Goal: Task Accomplishment & Management: Use online tool/utility

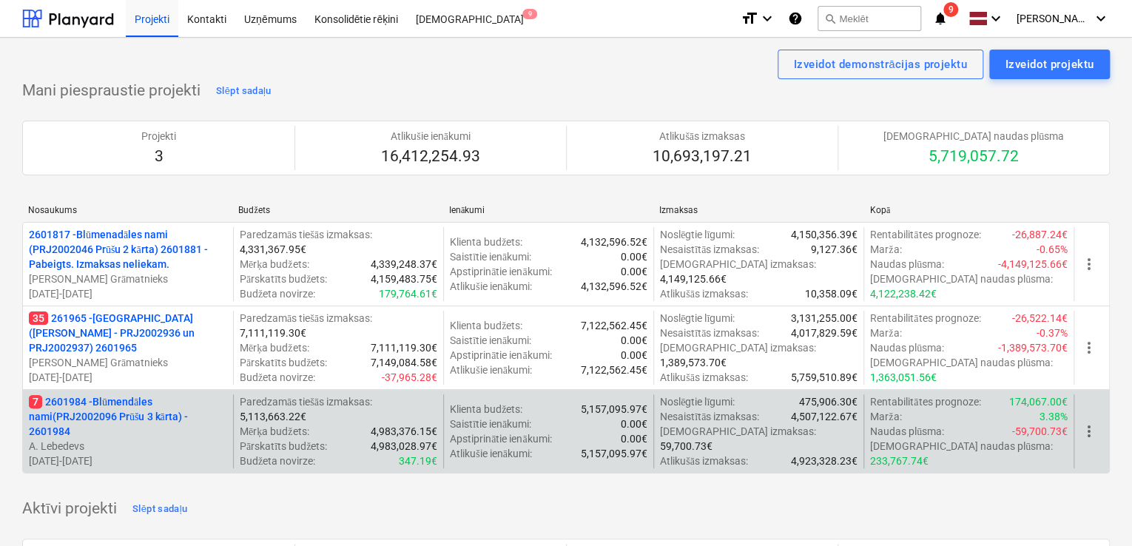
click at [126, 400] on p "7 2601984 - Blūmendāles nami(PRJ2002096 Prūšu 3 kārta) - 2601984" at bounding box center [128, 416] width 198 height 44
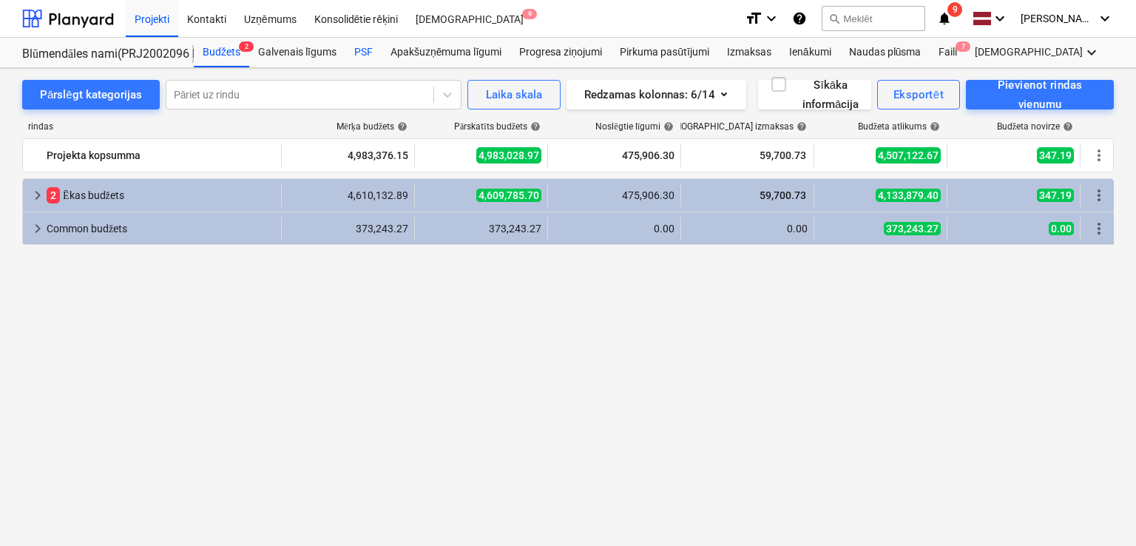
click at [373, 47] on div "PSF" at bounding box center [363, 53] width 36 height 30
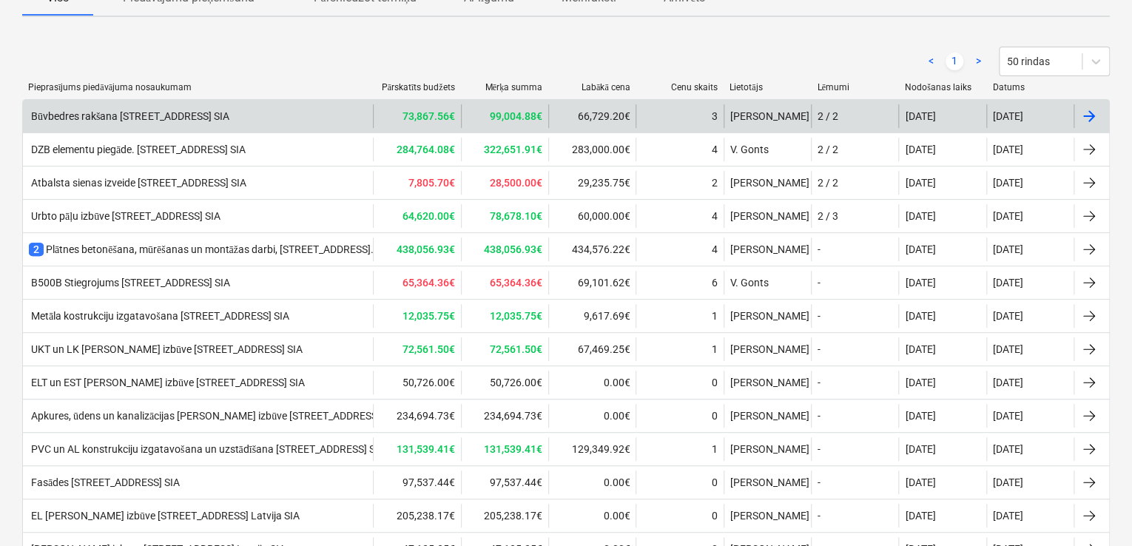
scroll to position [280, 0]
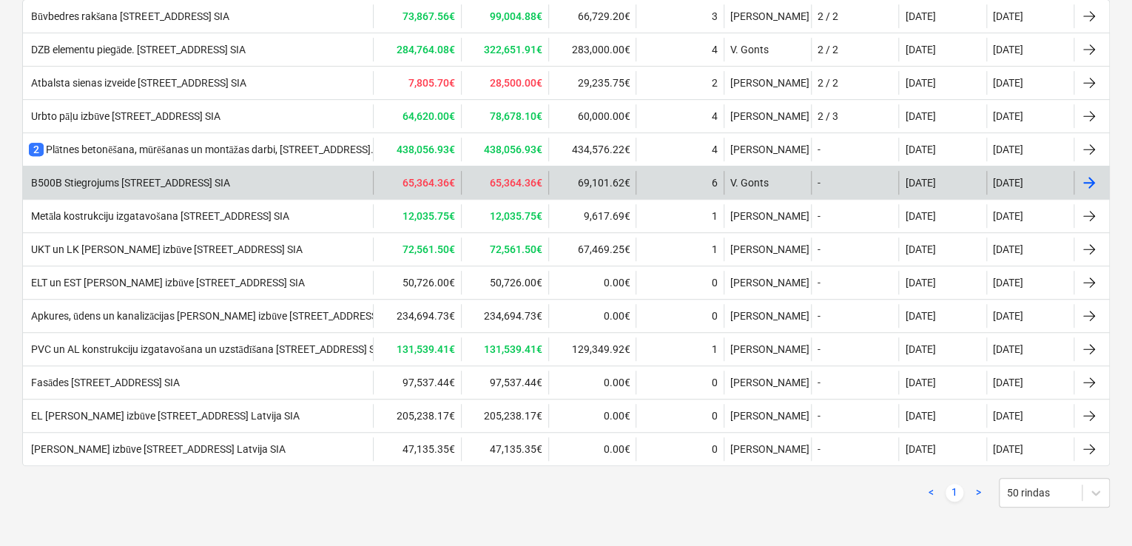
click at [205, 177] on div "B500B Stiegrojums [STREET_ADDRESS] SIA" at bounding box center [129, 183] width 201 height 12
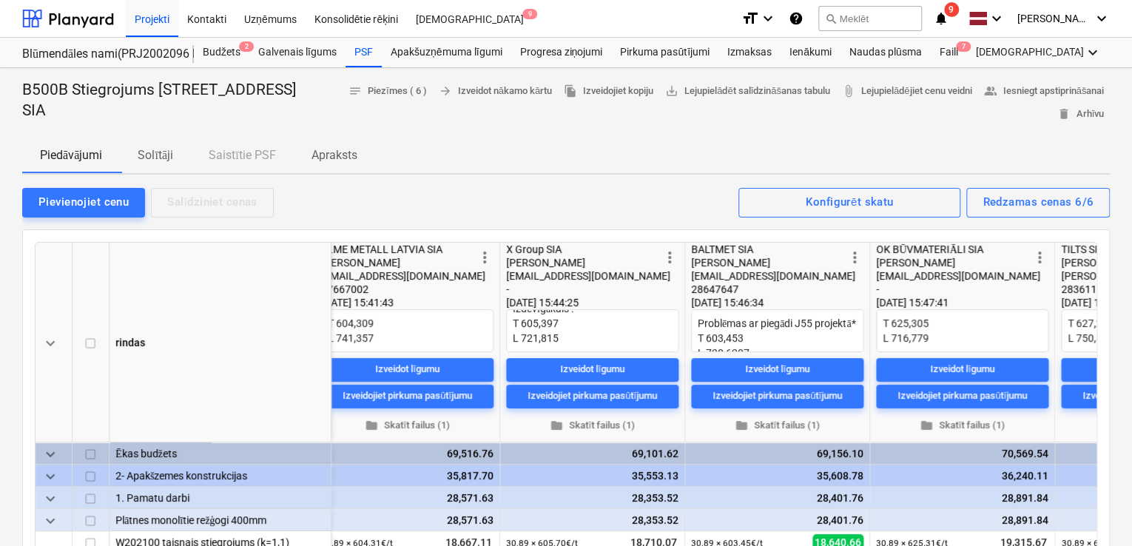
click at [155, 154] on p "Solītāji" at bounding box center [156, 155] width 36 height 18
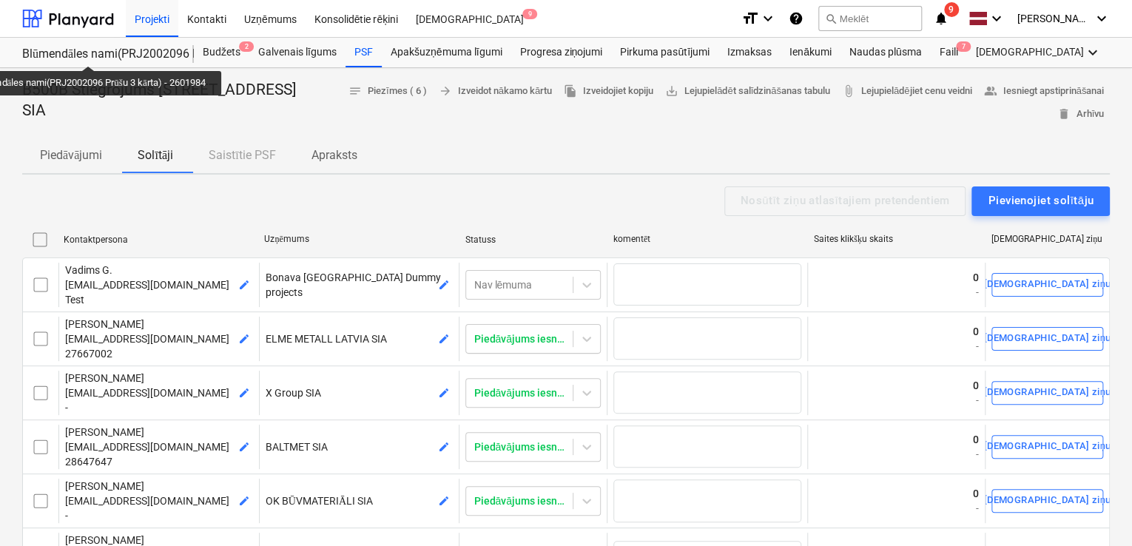
click at [93, 53] on div "Blūmendāles nami(PRJ2002096 Prūšu 3 kārta) - 2601984" at bounding box center [99, 55] width 154 height 16
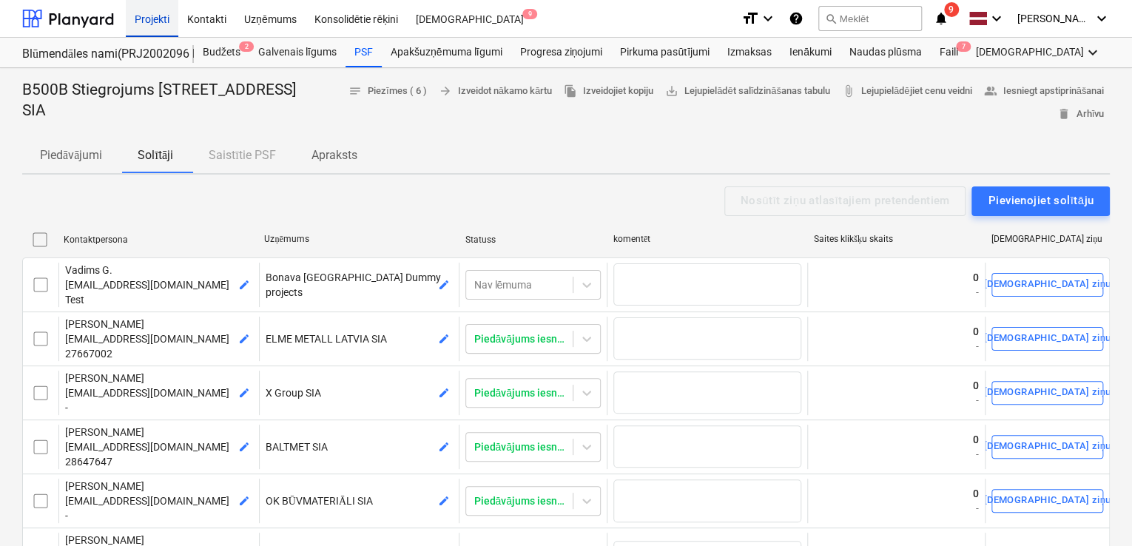
type textarea "x"
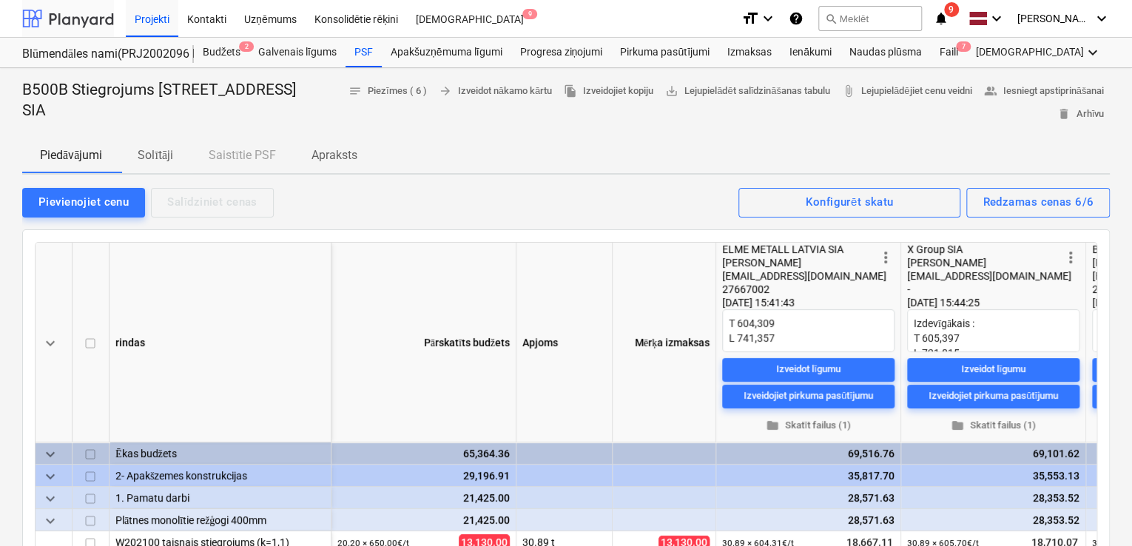
click at [90, 26] on div at bounding box center [68, 18] width 92 height 37
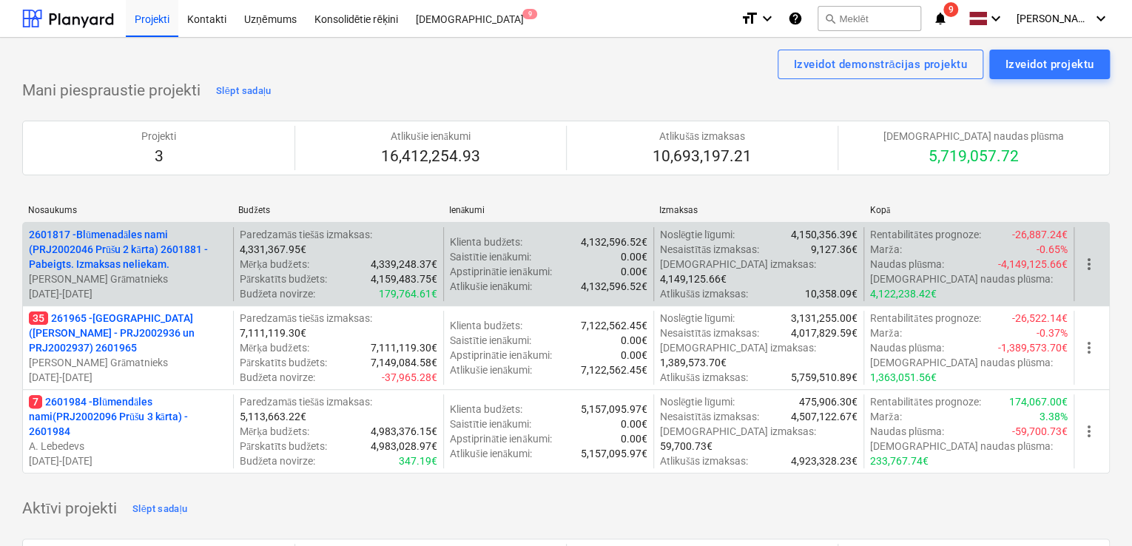
scroll to position [197, 0]
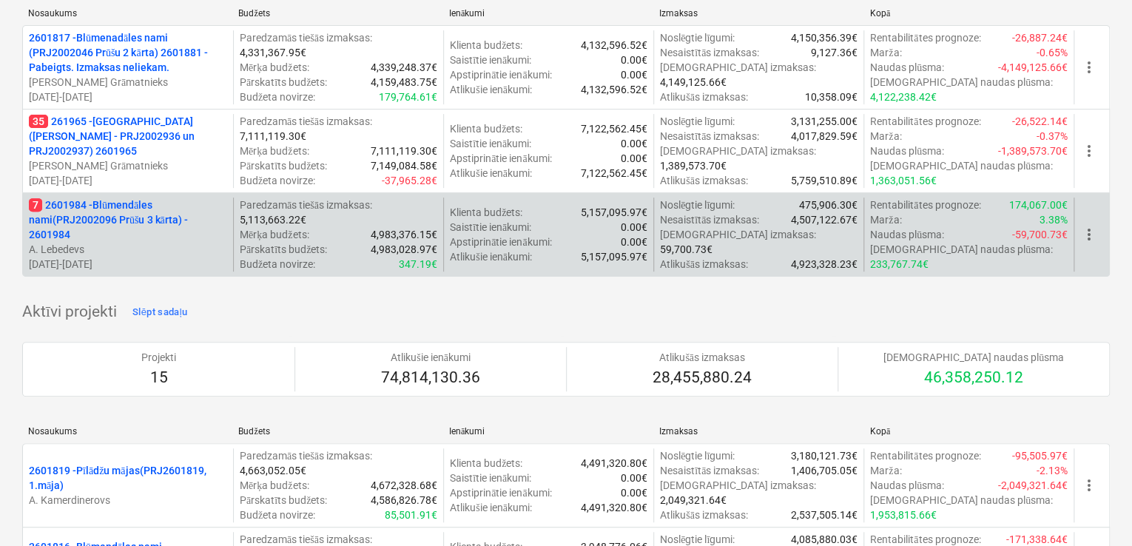
click at [83, 201] on p "7 2601984 - Blūmendāles nami(PRJ2002096 Prūšu 3 kārta) - 2601984" at bounding box center [128, 220] width 198 height 44
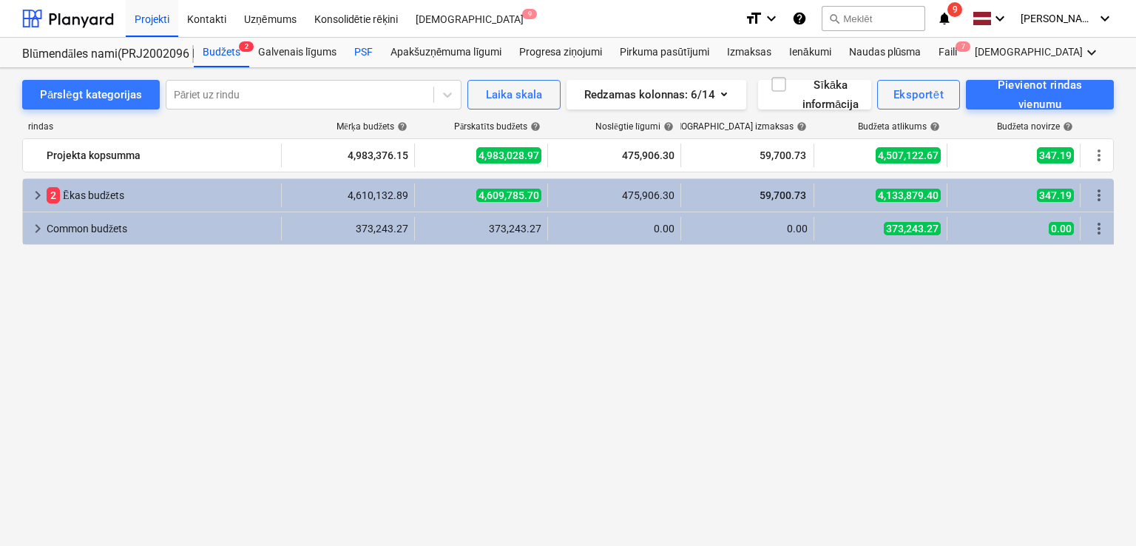
click at [373, 49] on div "PSF" at bounding box center [363, 53] width 36 height 30
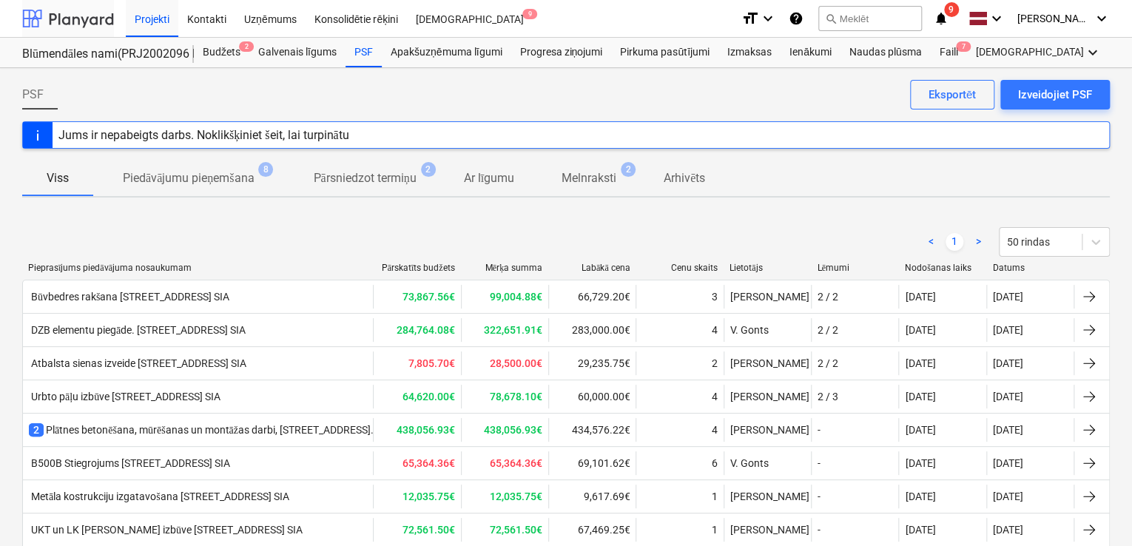
click at [86, 16] on div at bounding box center [68, 18] width 92 height 37
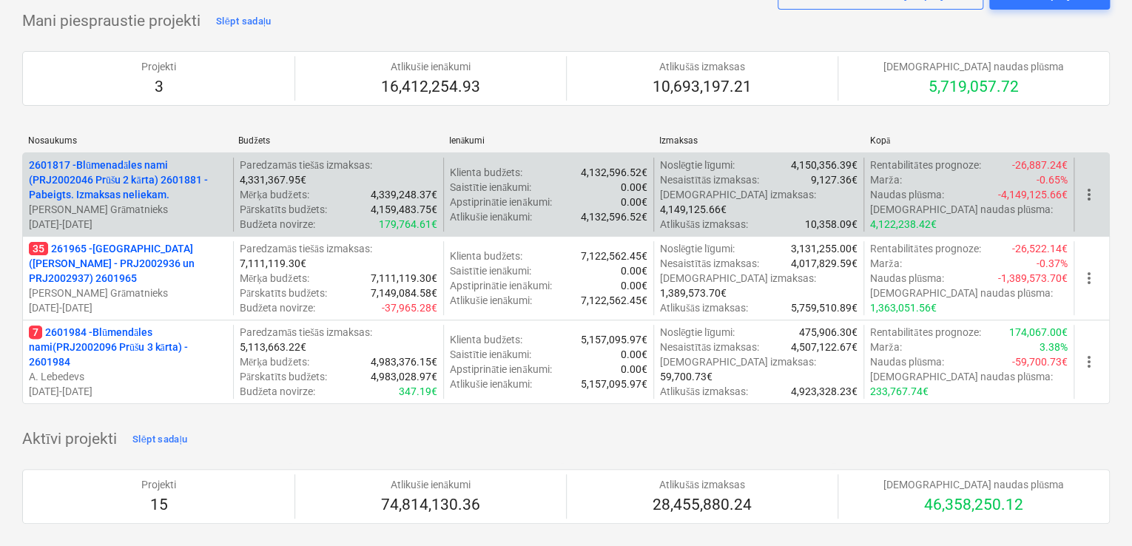
scroll to position [98, 0]
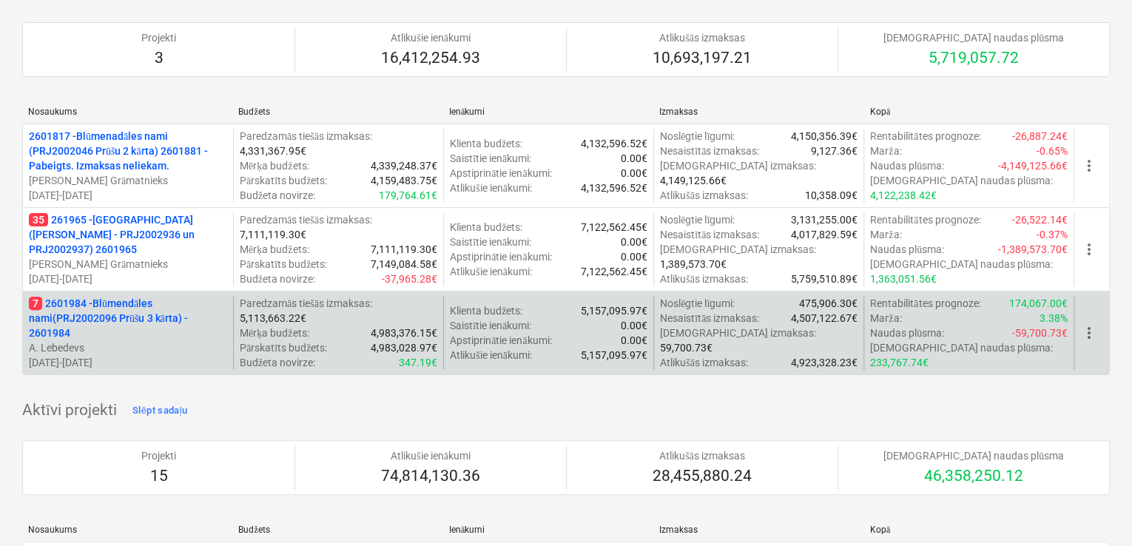
click at [106, 310] on p "7 2601984 - Blūmendāles nami(PRJ2002096 Prūšu 3 kārta) - 2601984" at bounding box center [128, 318] width 198 height 44
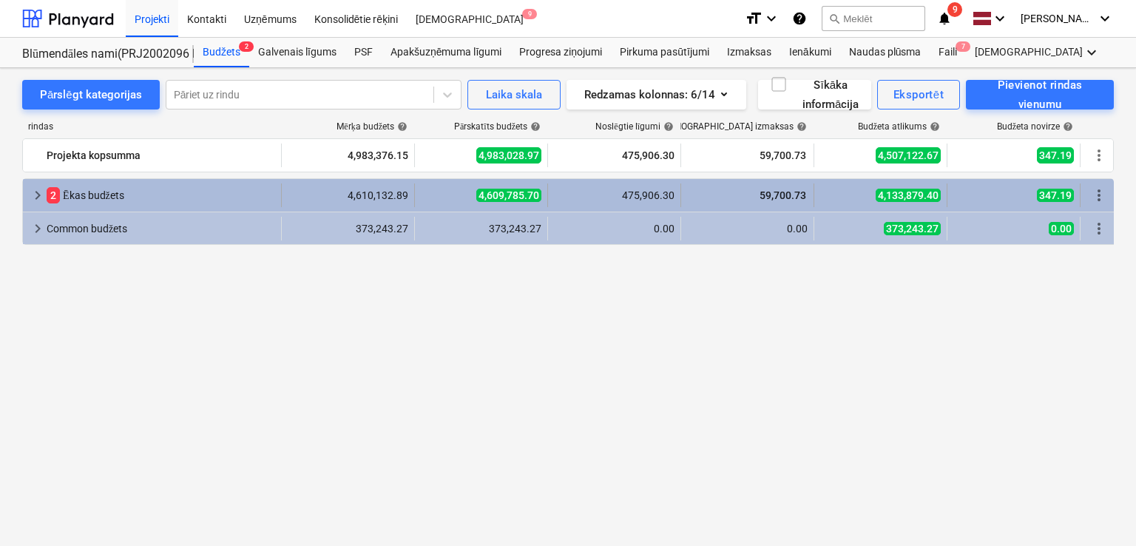
click at [38, 197] on span "keyboard_arrow_right" at bounding box center [38, 195] width 18 height 18
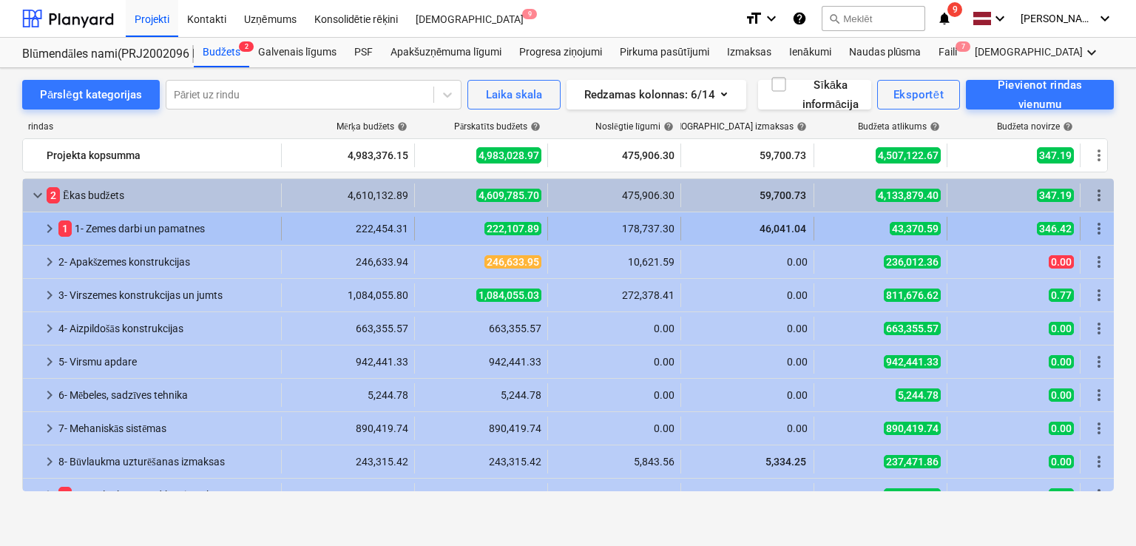
click at [52, 232] on span "keyboard_arrow_right" at bounding box center [50, 229] width 18 height 18
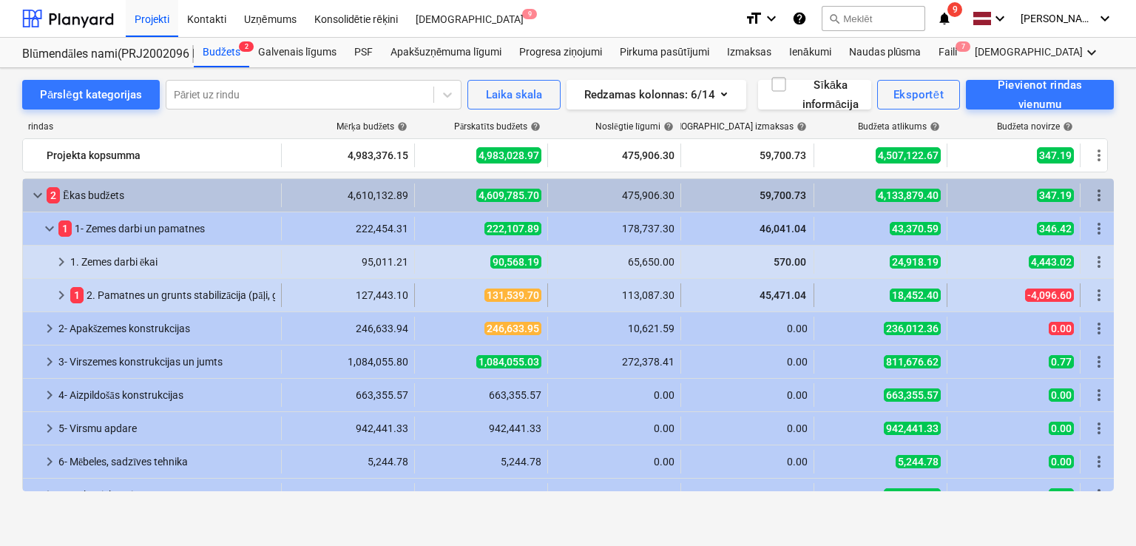
click at [54, 296] on span "keyboard_arrow_right" at bounding box center [62, 295] width 18 height 18
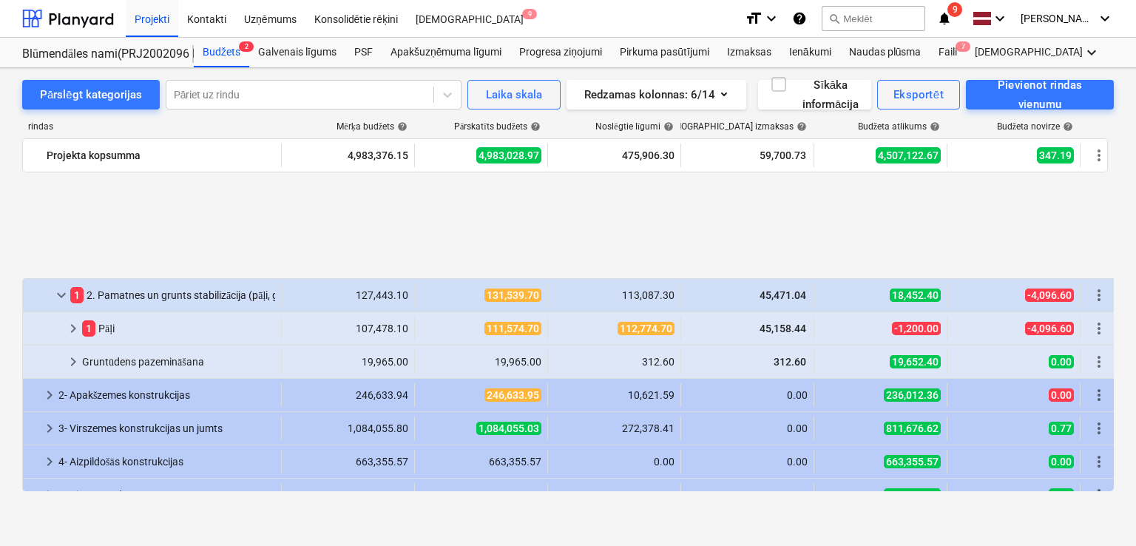
scroll to position [186, 0]
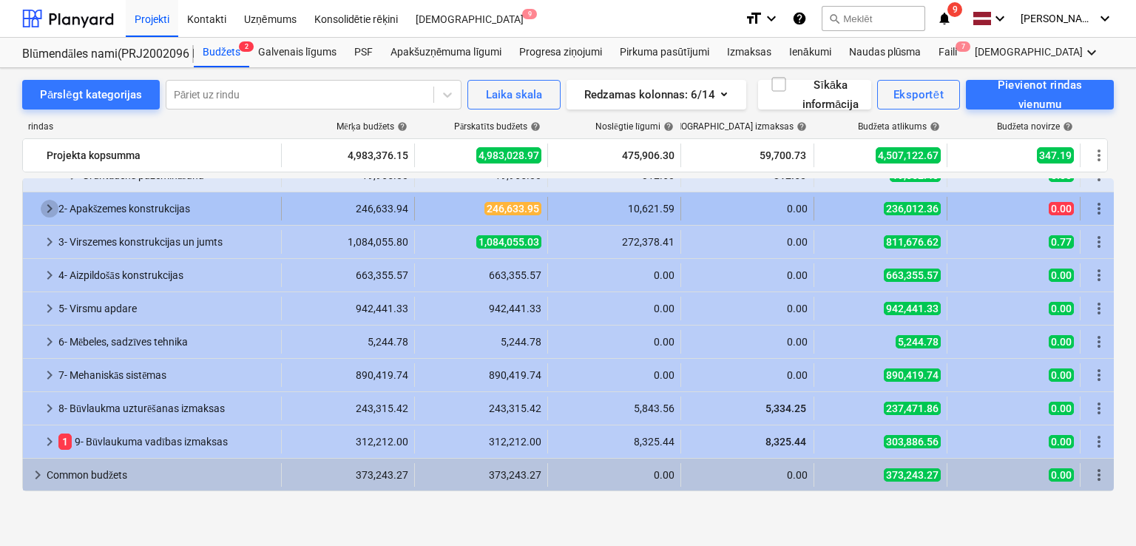
click at [55, 205] on span "keyboard_arrow_right" at bounding box center [50, 209] width 18 height 18
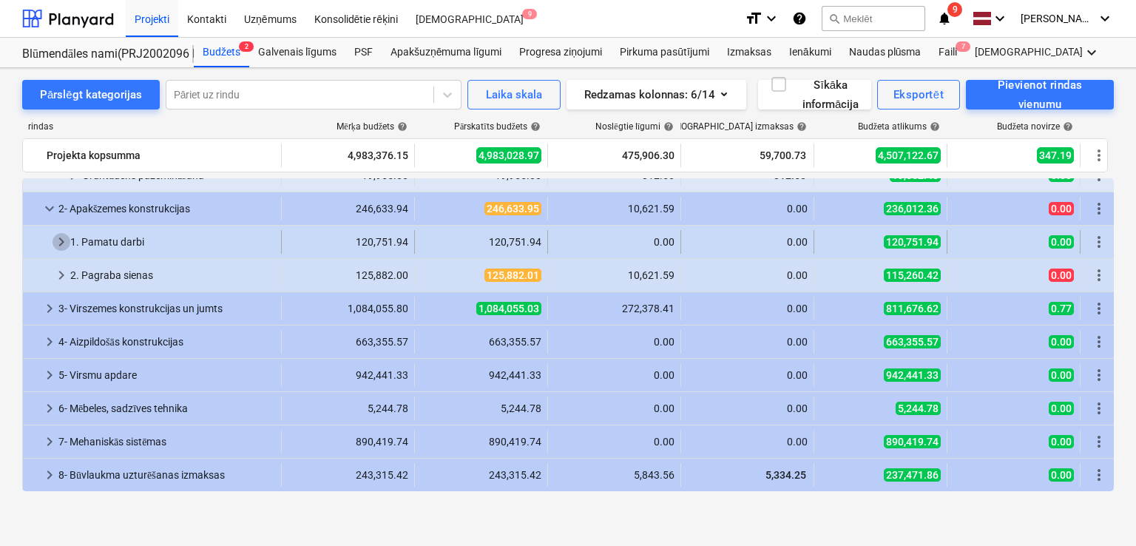
click at [65, 244] on span "keyboard_arrow_right" at bounding box center [62, 242] width 18 height 18
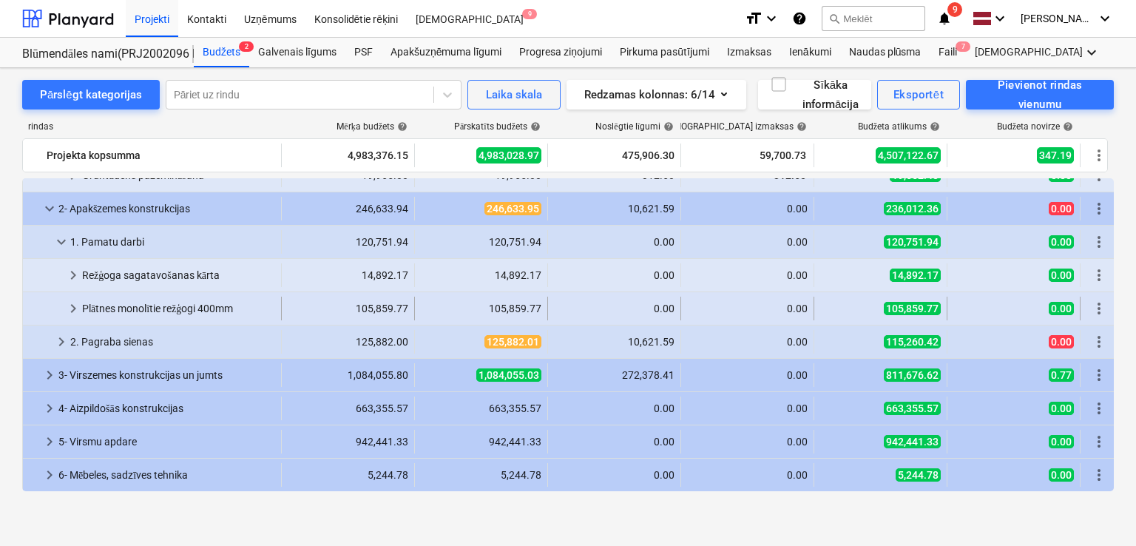
click at [70, 311] on span "keyboard_arrow_right" at bounding box center [73, 309] width 18 height 18
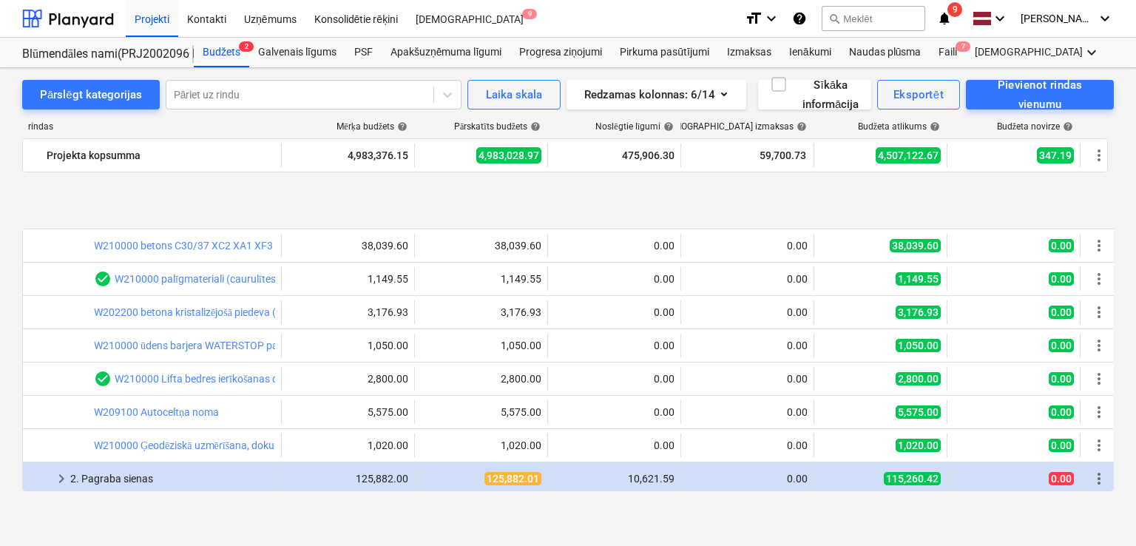
scroll to position [581, 0]
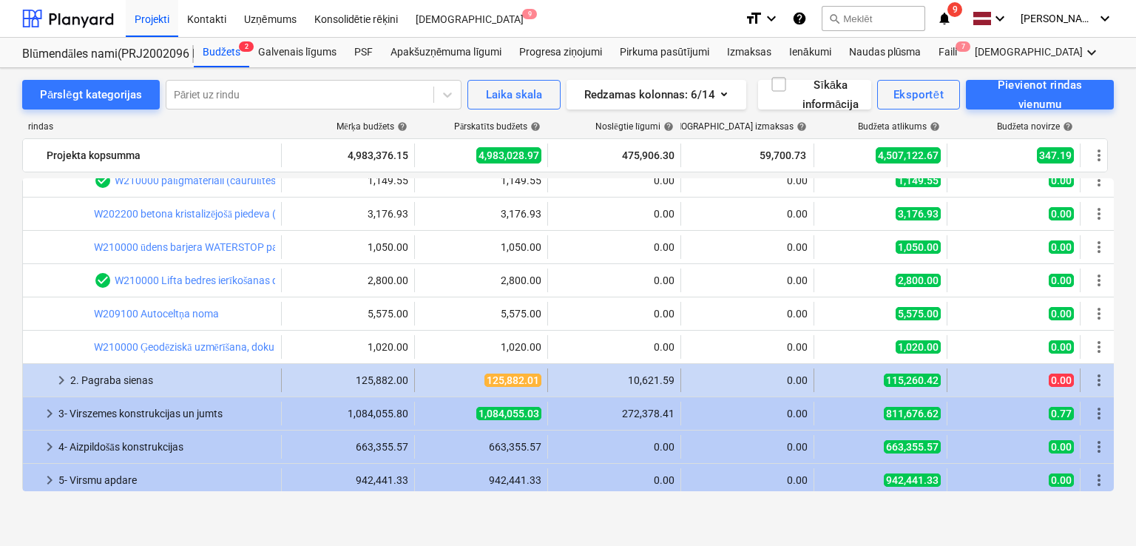
click at [57, 378] on span "keyboard_arrow_right" at bounding box center [62, 380] width 18 height 18
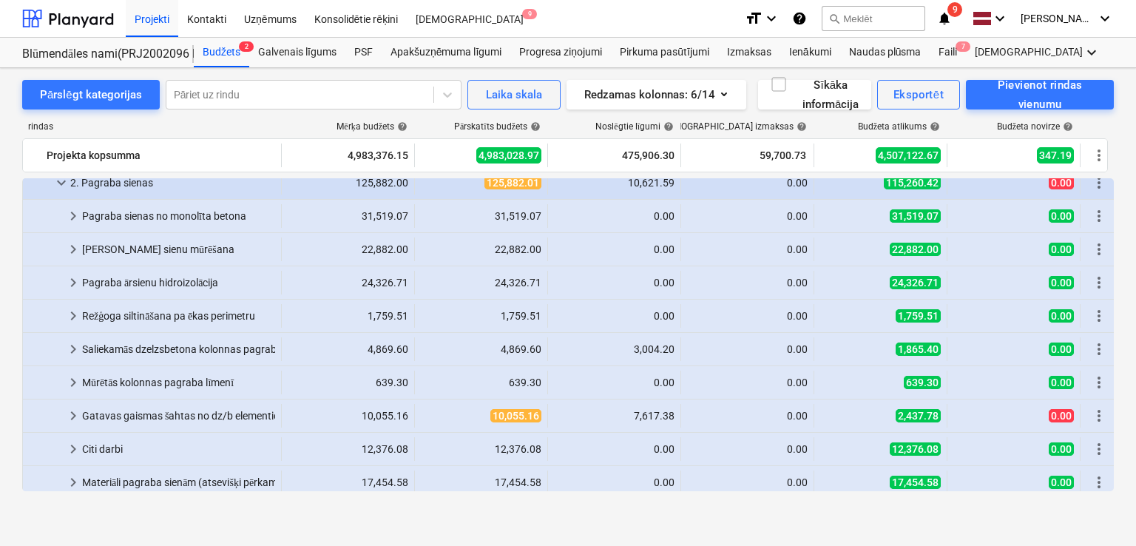
scroll to position [877, 0]
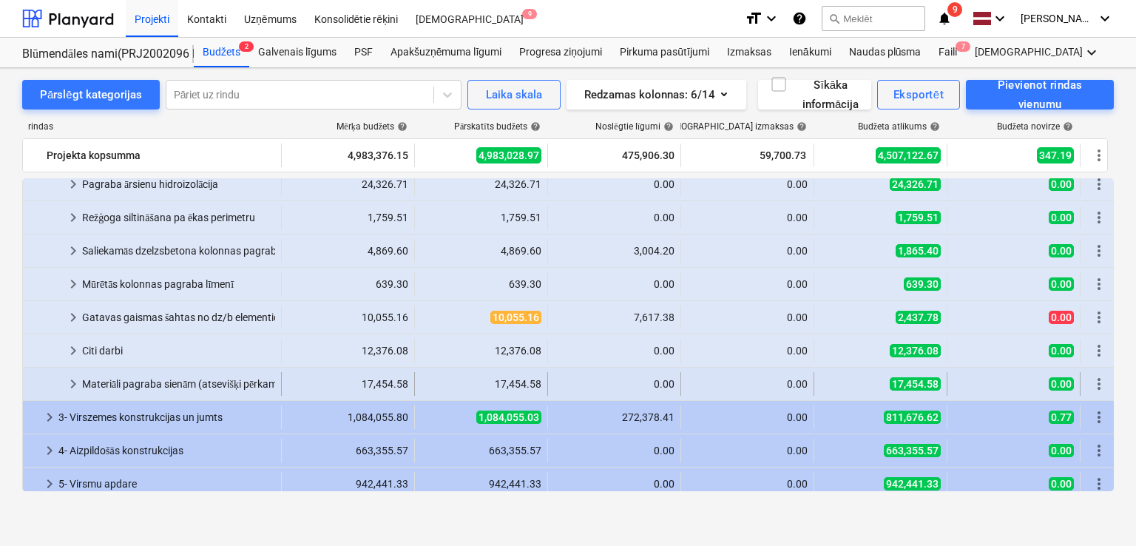
click at [72, 375] on span "keyboard_arrow_right" at bounding box center [73, 384] width 18 height 18
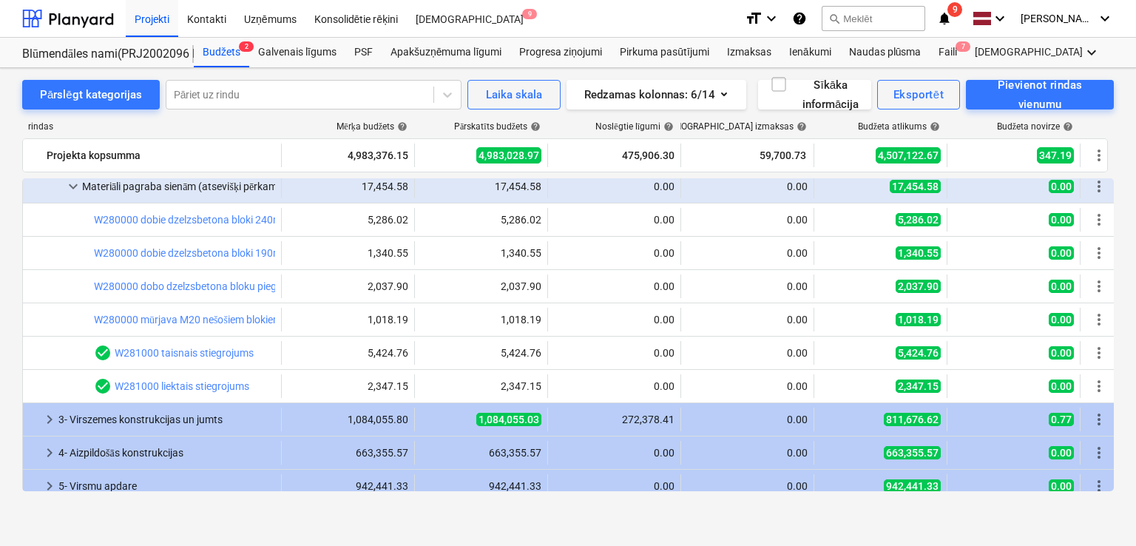
scroll to position [1173, 0]
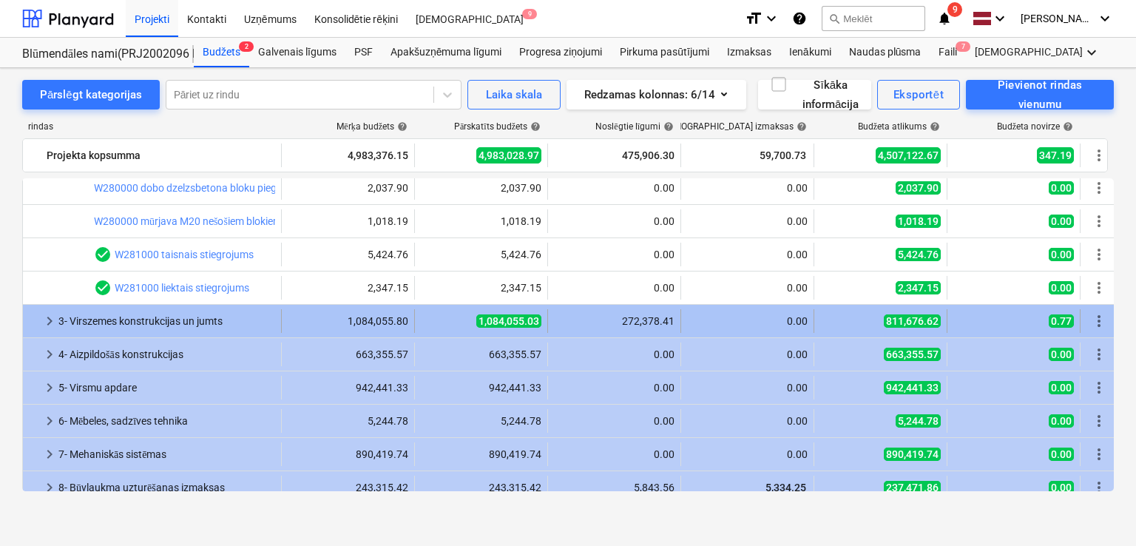
click at [47, 321] on span "keyboard_arrow_right" at bounding box center [50, 321] width 18 height 18
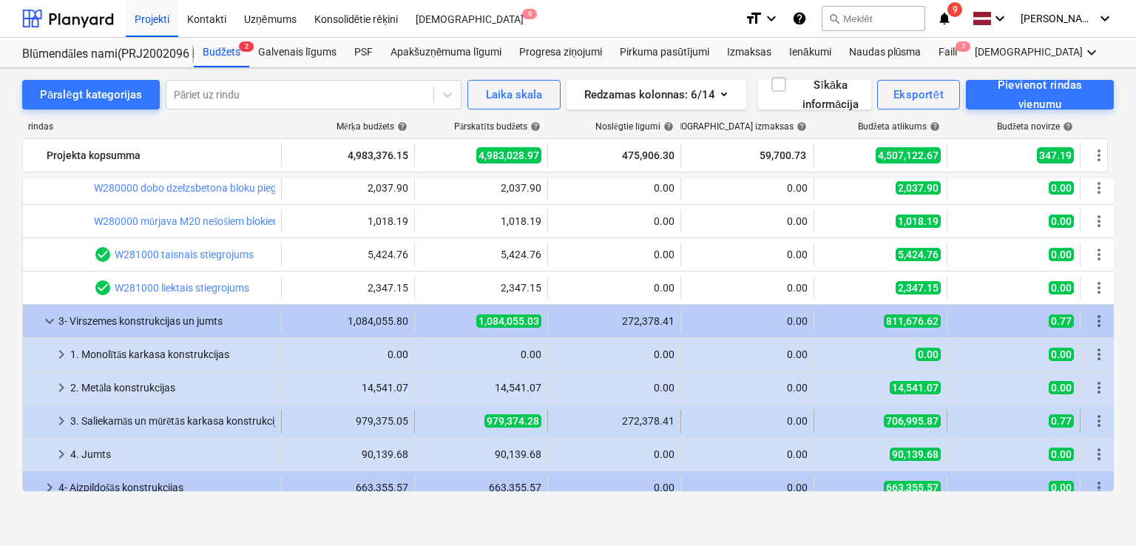
click at [63, 426] on span "keyboard_arrow_right" at bounding box center [62, 421] width 18 height 18
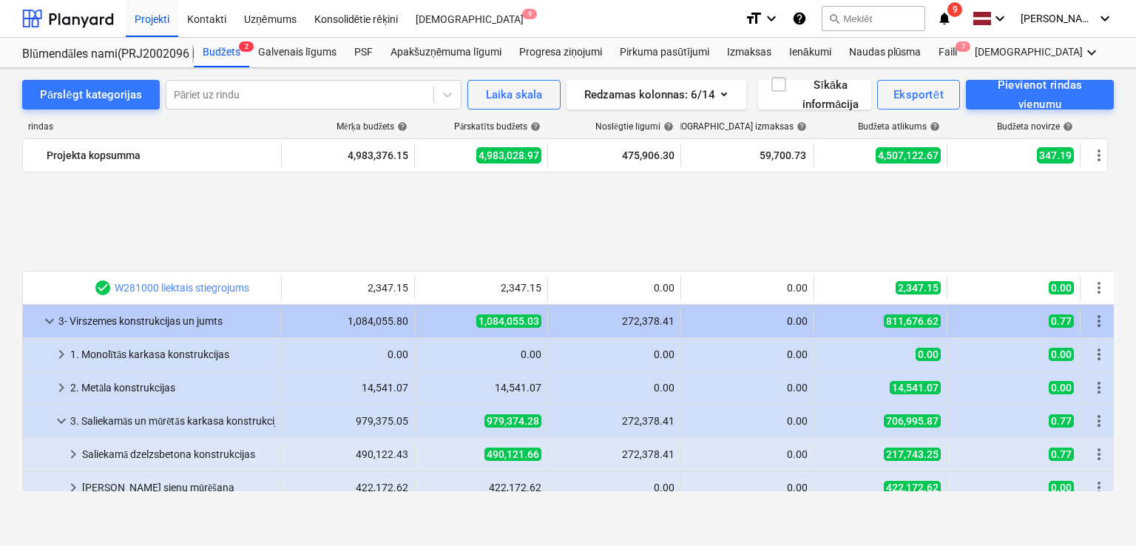
scroll to position [1370, 0]
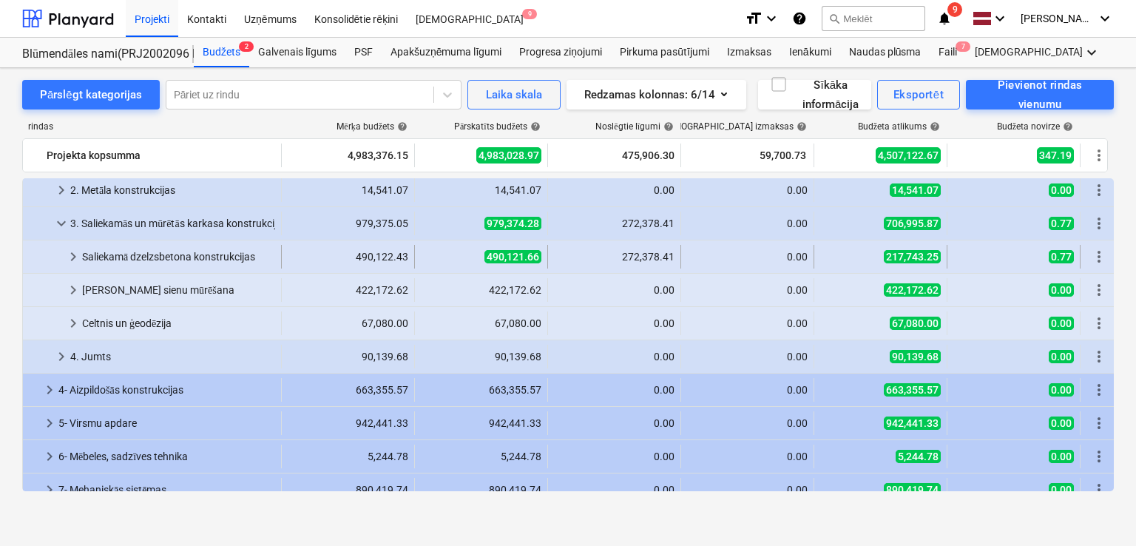
click at [78, 260] on span "keyboard_arrow_right" at bounding box center [73, 257] width 18 height 18
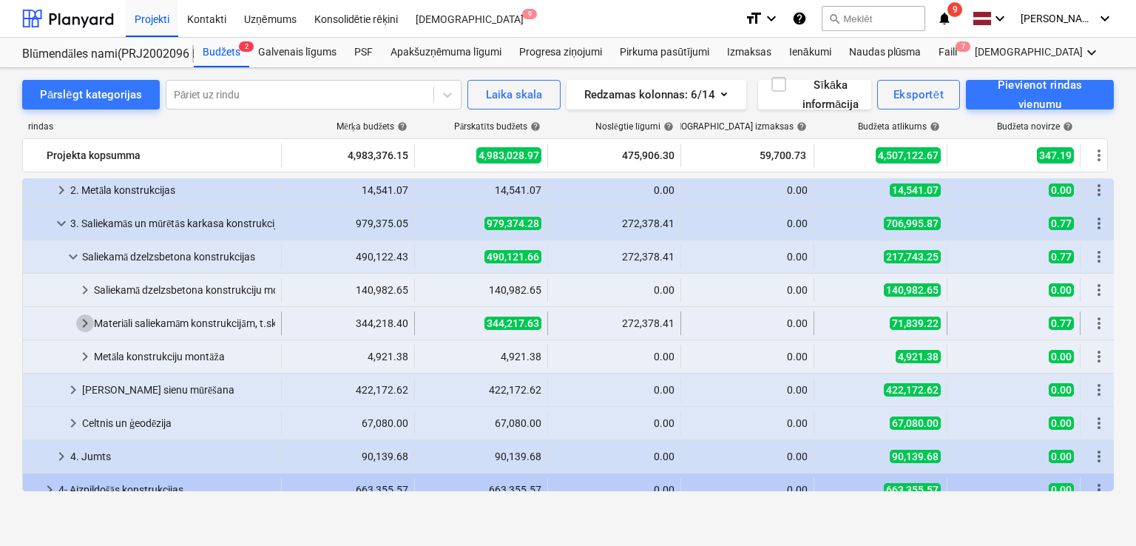
click at [83, 320] on span "keyboard_arrow_right" at bounding box center [85, 323] width 18 height 18
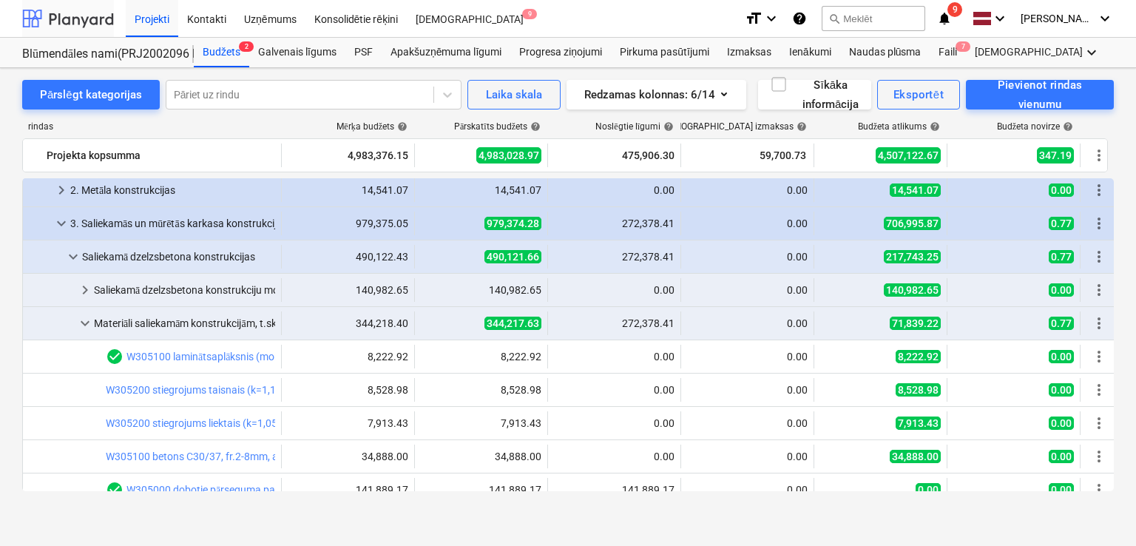
click at [59, 14] on div at bounding box center [68, 18] width 92 height 37
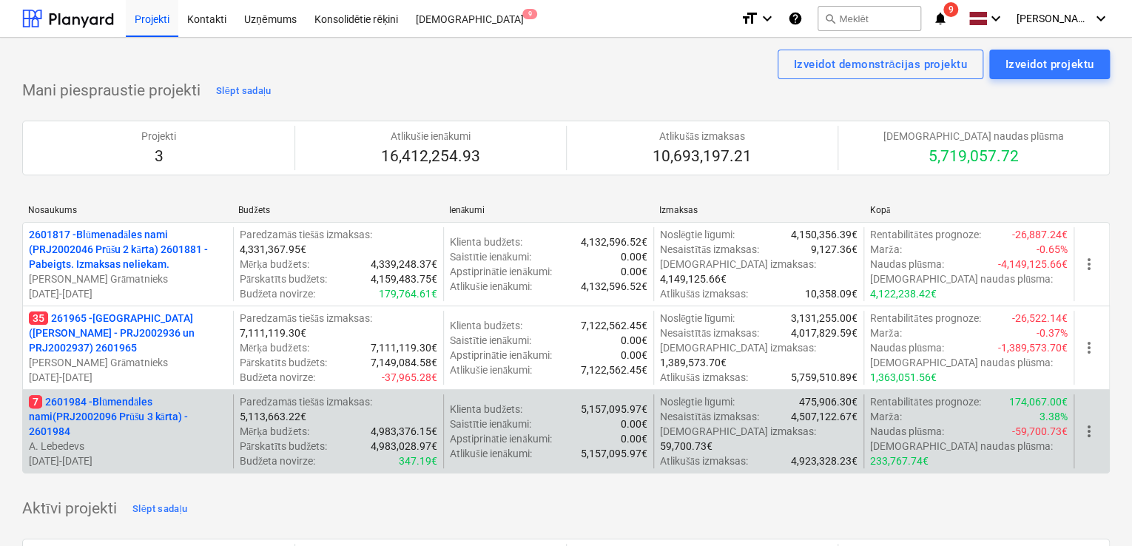
click at [124, 418] on p "7 2601984 - Blūmendāles nami(PRJ2002096 Prūšu 3 kārta) - 2601984" at bounding box center [128, 416] width 198 height 44
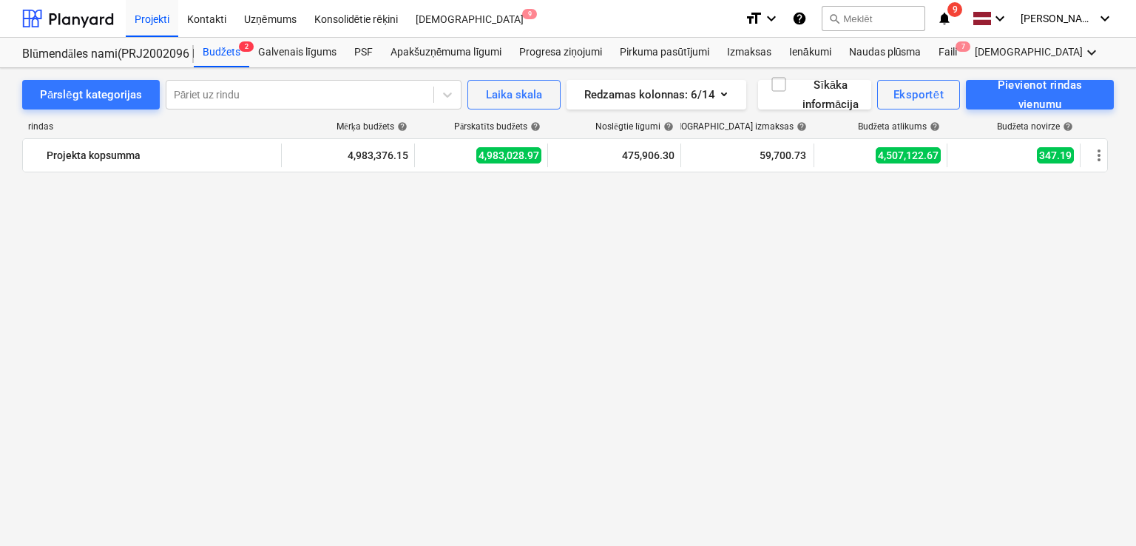
scroll to position [1370, 0]
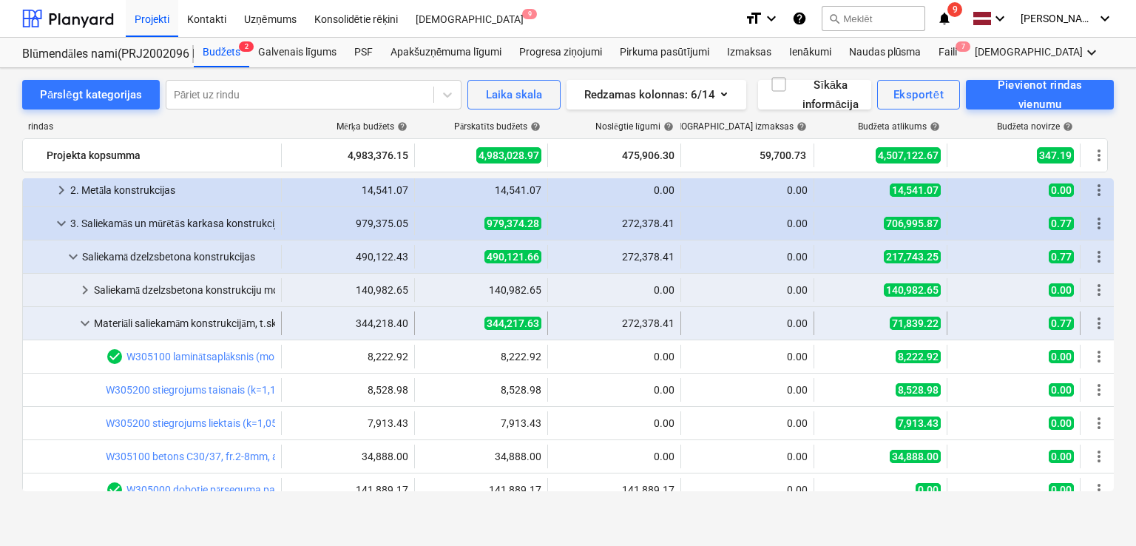
click at [84, 328] on span "keyboard_arrow_down" at bounding box center [85, 323] width 18 height 18
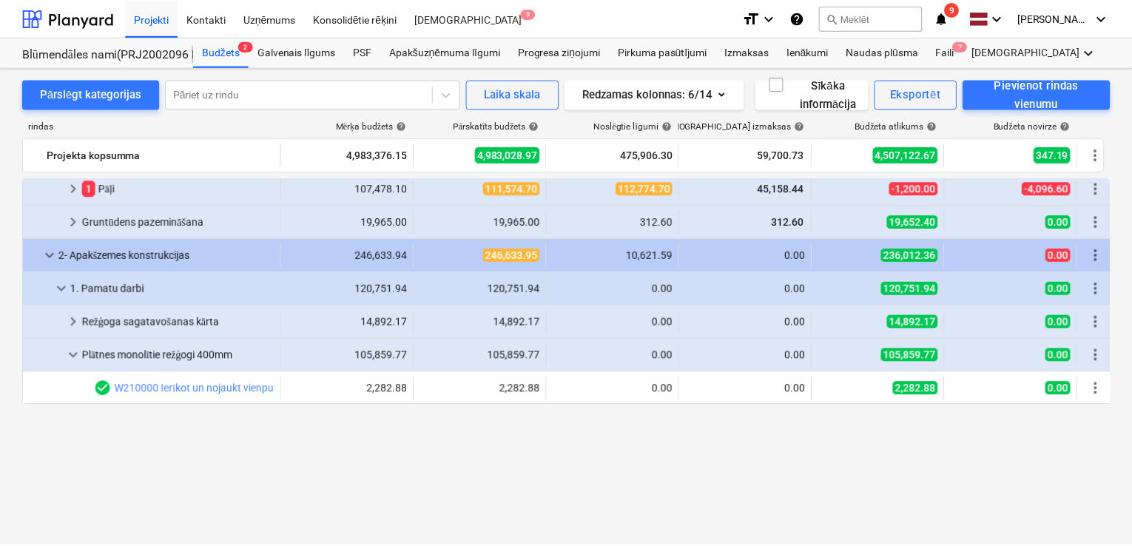
scroll to position [0, 0]
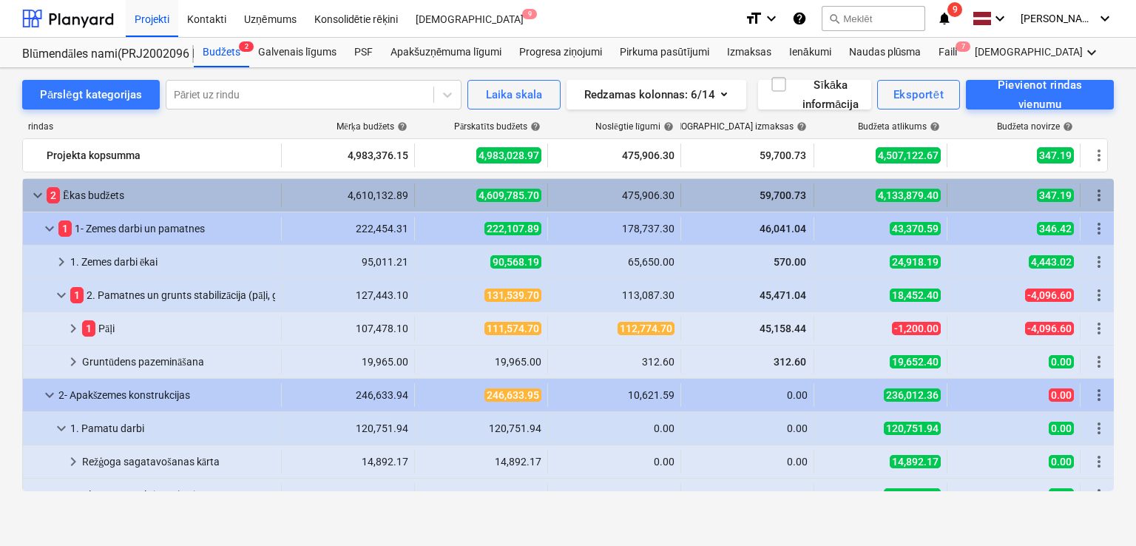
click at [37, 196] on span "keyboard_arrow_down" at bounding box center [38, 195] width 18 height 18
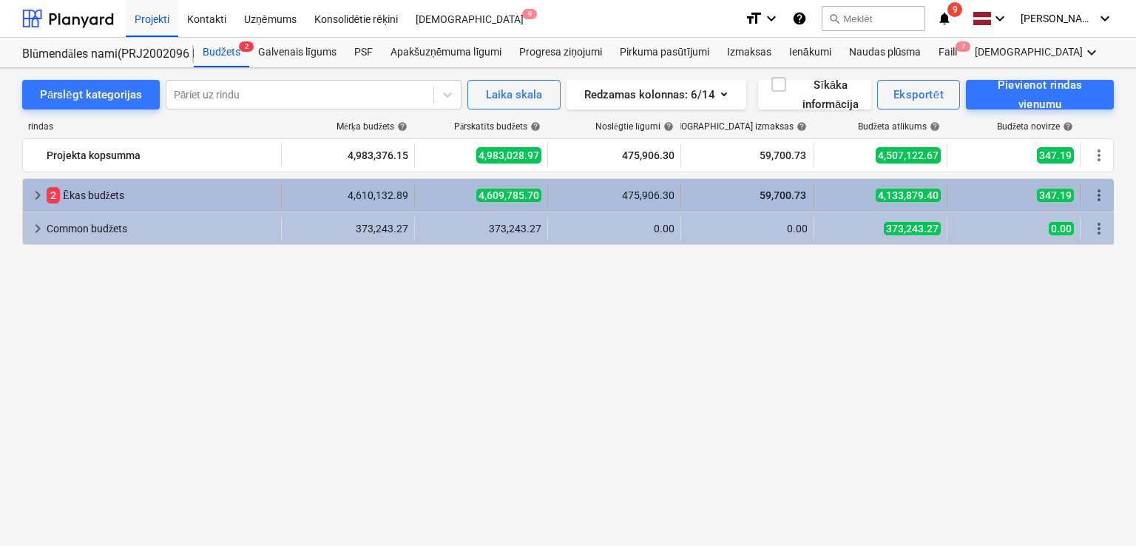
click at [38, 189] on span "keyboard_arrow_right" at bounding box center [38, 195] width 18 height 18
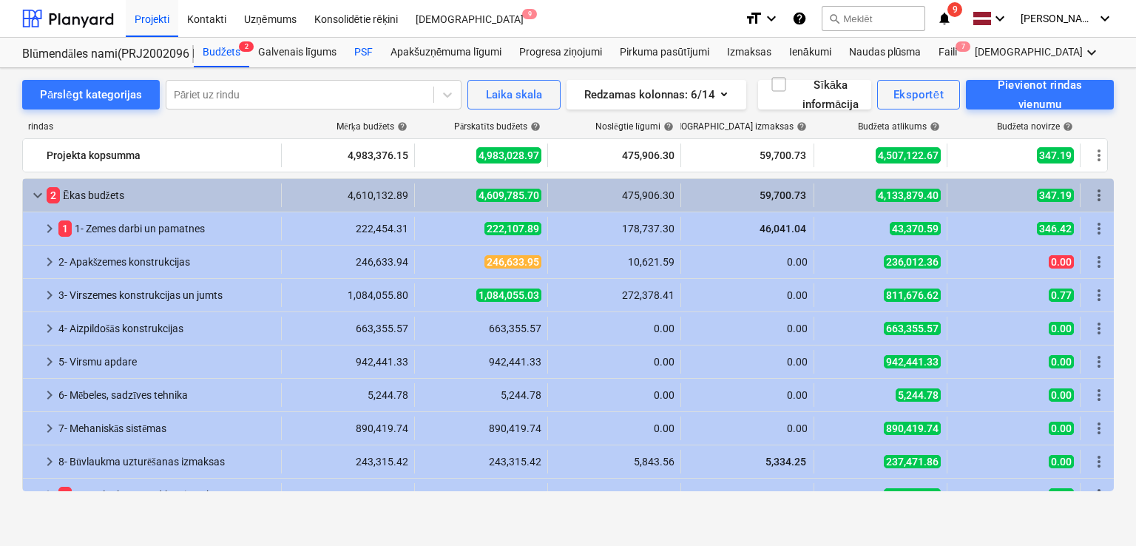
click at [355, 55] on div "PSF" at bounding box center [363, 53] width 36 height 30
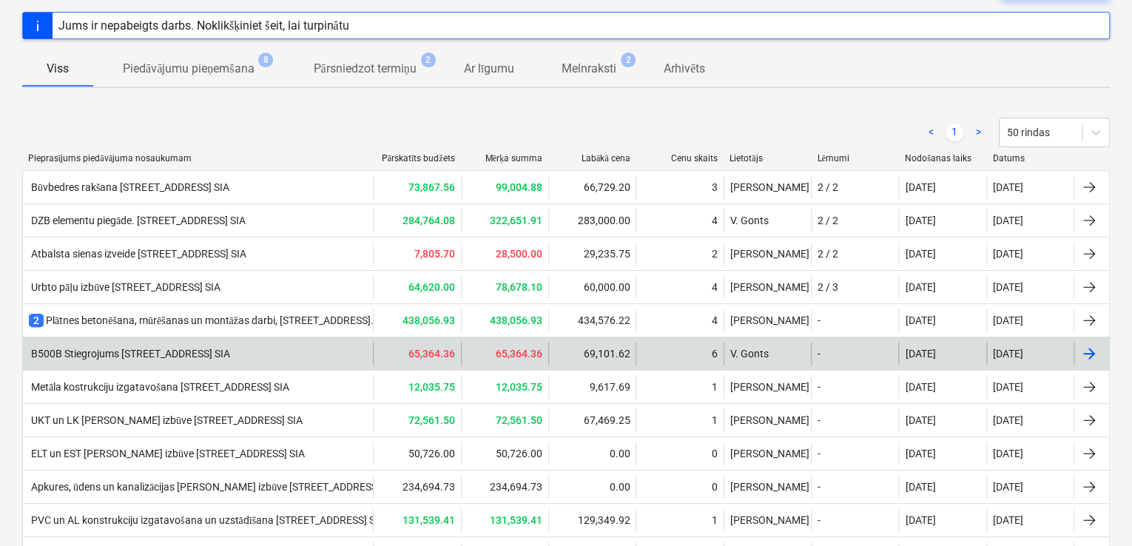
scroll to position [280, 0]
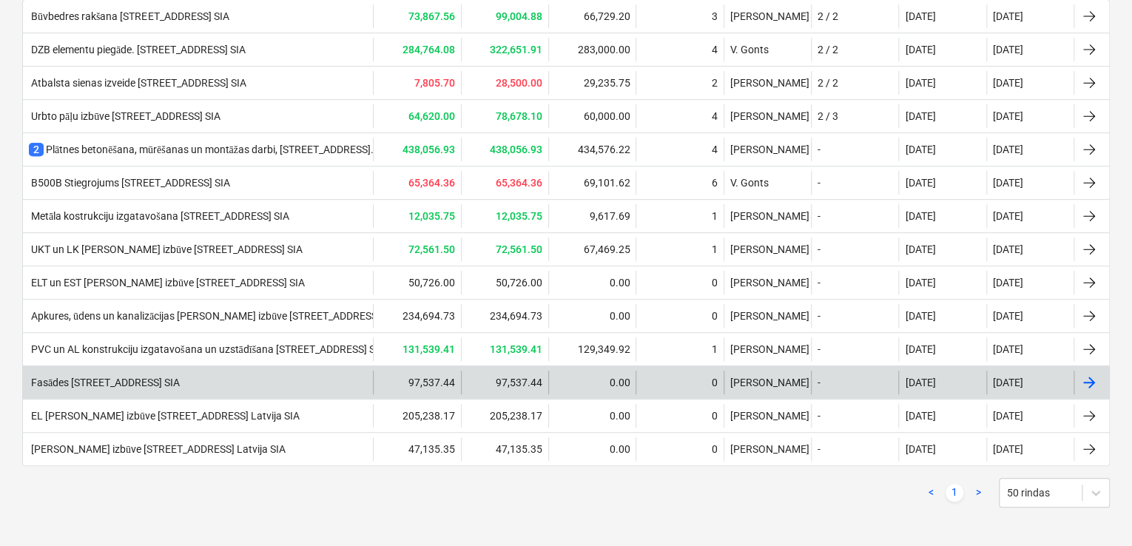
click at [180, 380] on div "Fasādes [STREET_ADDRESS] SIA" at bounding box center [104, 383] width 151 height 13
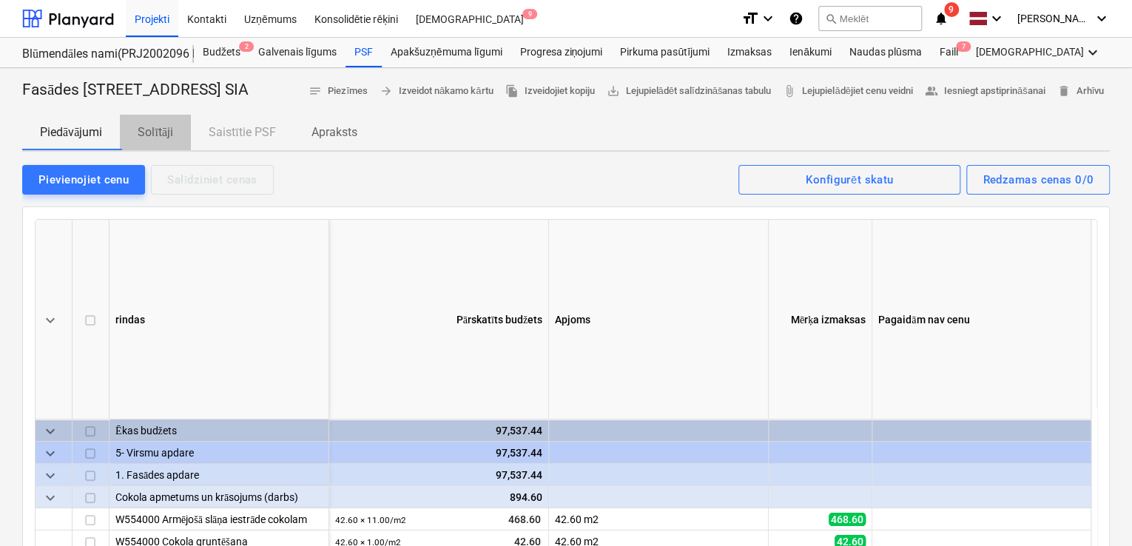
click at [148, 141] on p "Solītāji" at bounding box center [156, 133] width 36 height 18
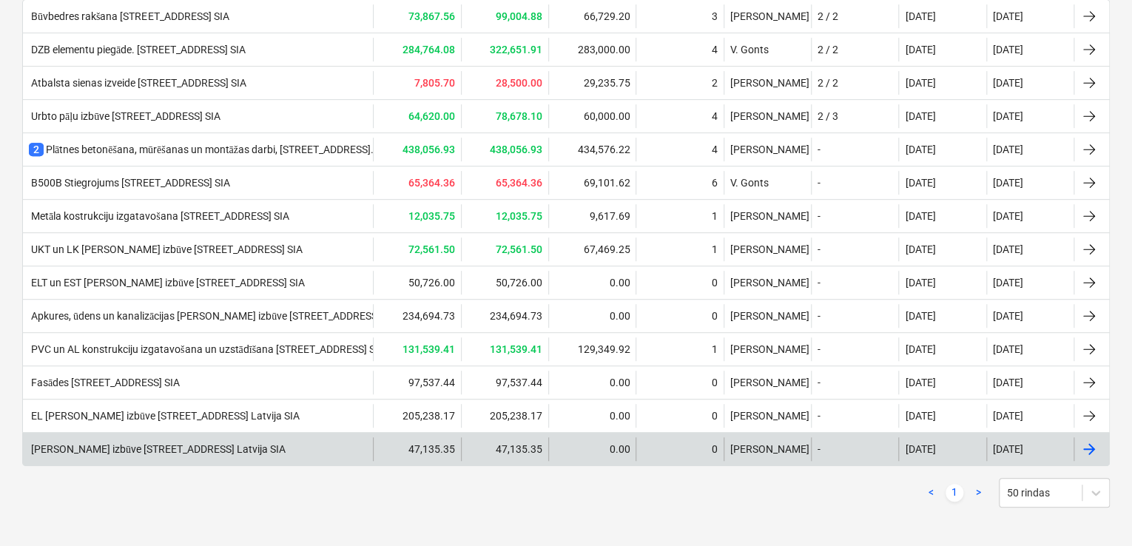
click at [92, 443] on div "[PERSON_NAME] izbūve [STREET_ADDRESS] Latvija SIA" at bounding box center [157, 449] width 257 height 13
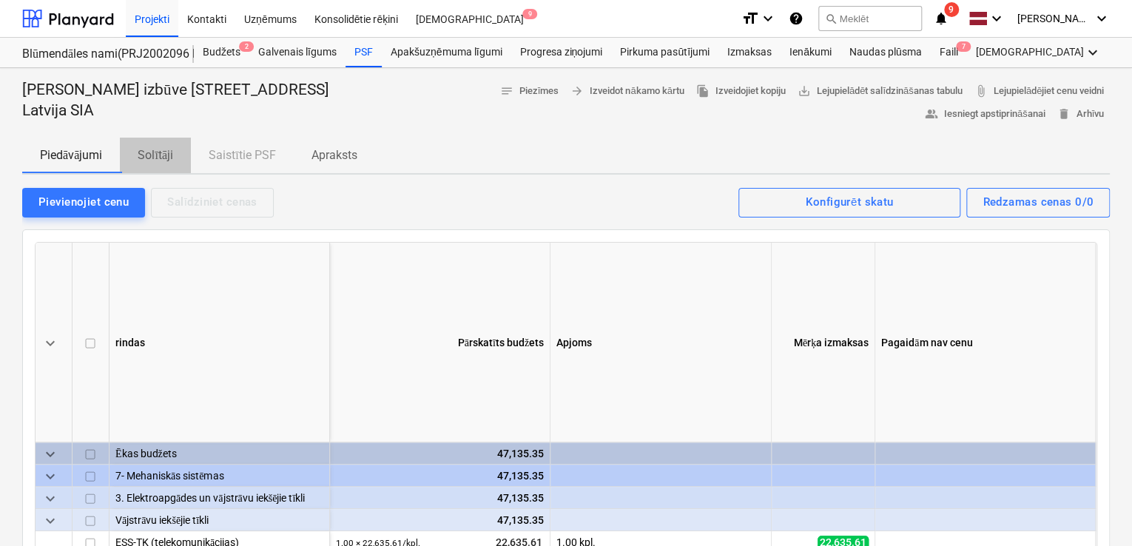
click at [165, 148] on p "Solītāji" at bounding box center [156, 155] width 36 height 18
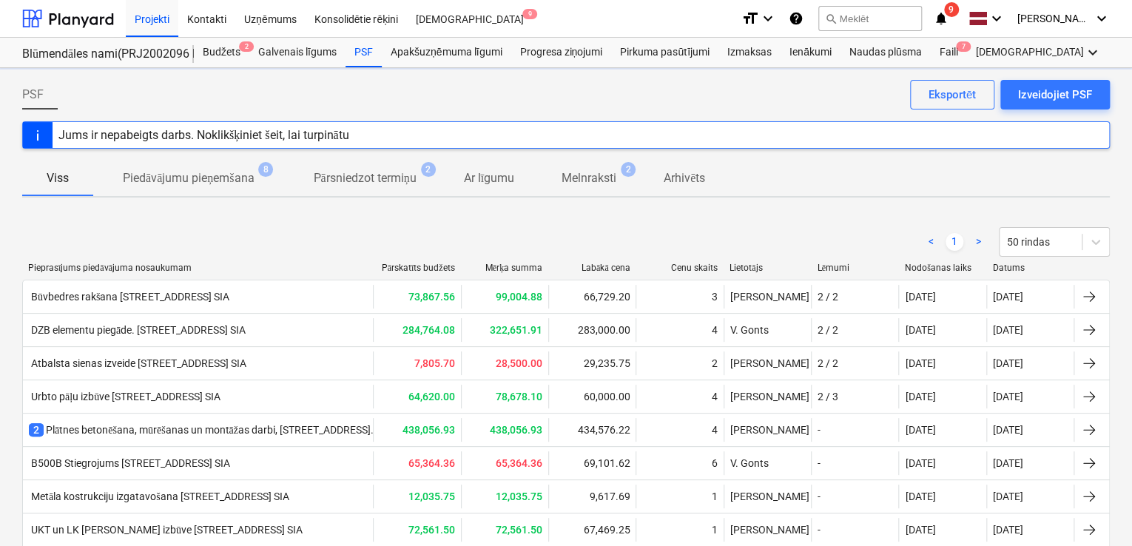
scroll to position [280, 0]
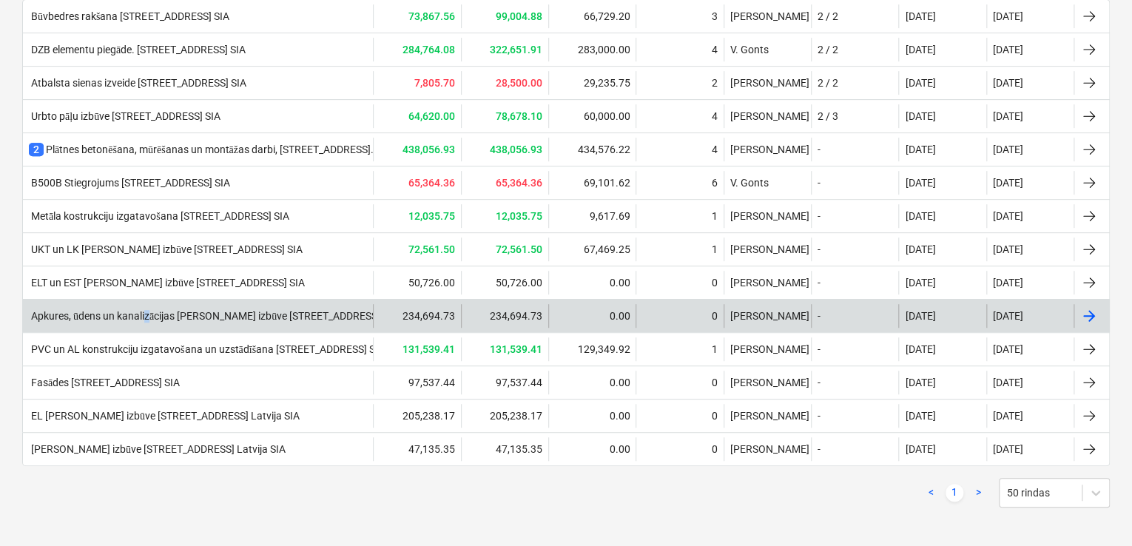
click at [148, 314] on div "Apkures, ūdens un kanalizācijas [PERSON_NAME] izbūve [STREET_ADDRESS] SIA" at bounding box center [213, 316] width 369 height 13
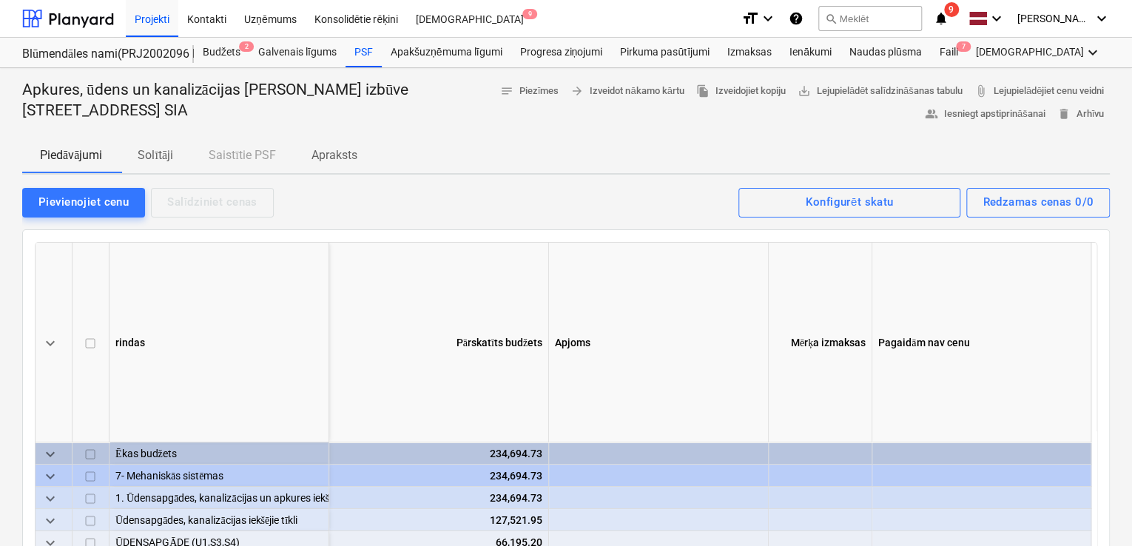
click at [155, 155] on p "Solītāji" at bounding box center [156, 155] width 36 height 18
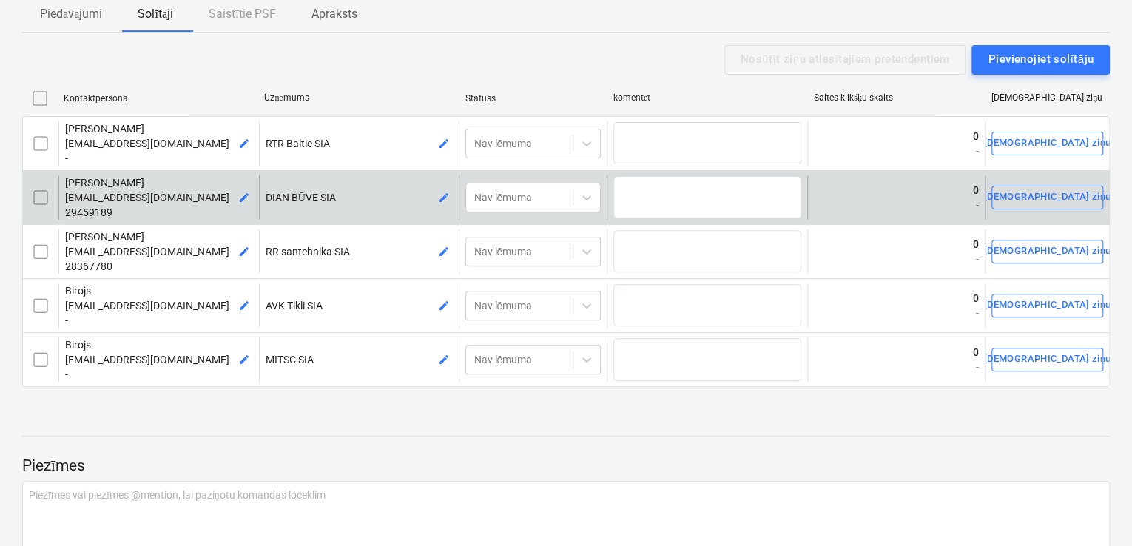
scroll to position [24, 0]
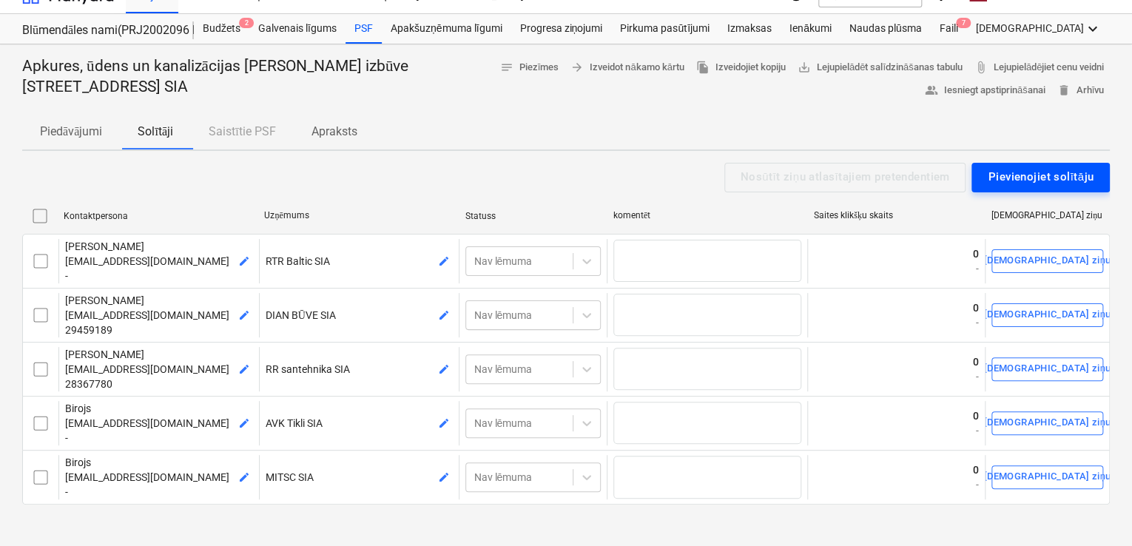
click at [1059, 177] on div "Pievienojiet solītāju" at bounding box center [1041, 176] width 106 height 19
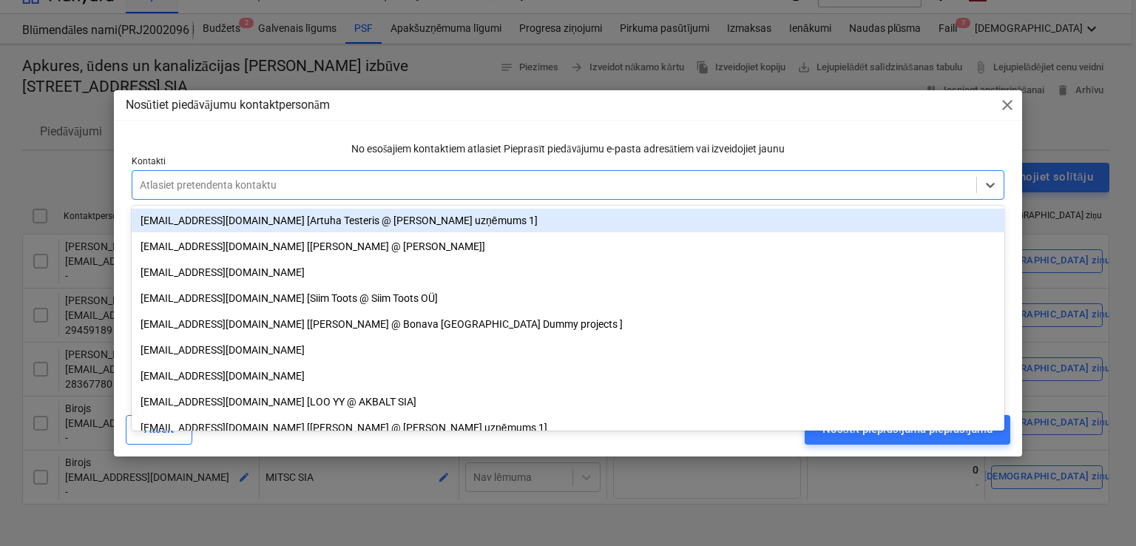
click at [217, 190] on div at bounding box center [555, 185] width 830 height 15
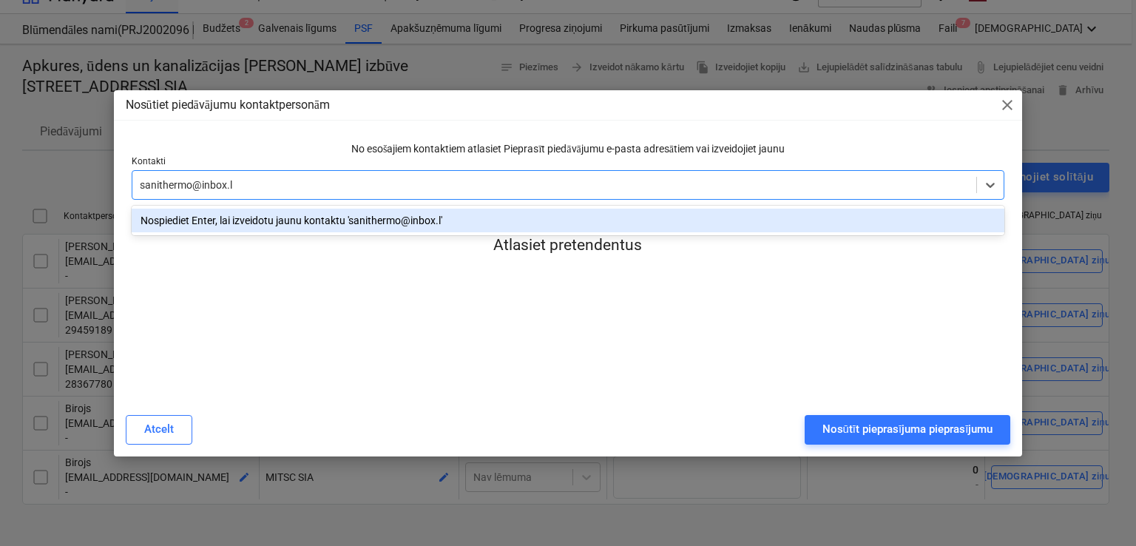
type input "[EMAIL_ADDRESS][DOMAIN_NAME]"
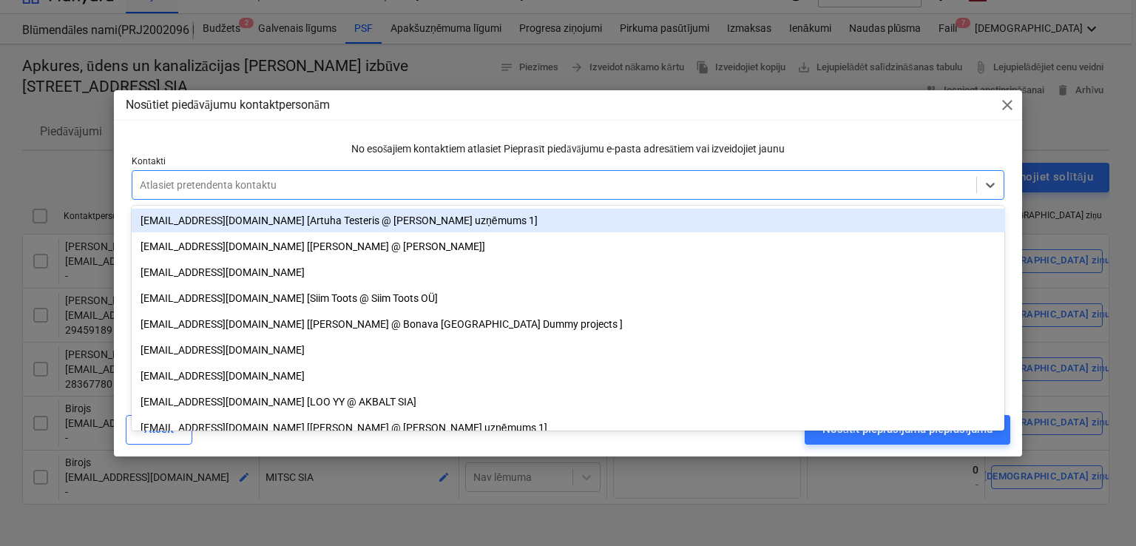
click at [248, 150] on p "No esošajiem kontaktiem atlasiet Pieprasīt piedāvājumu e-pasta adresātiem vai i…" at bounding box center [569, 148] width 874 height 15
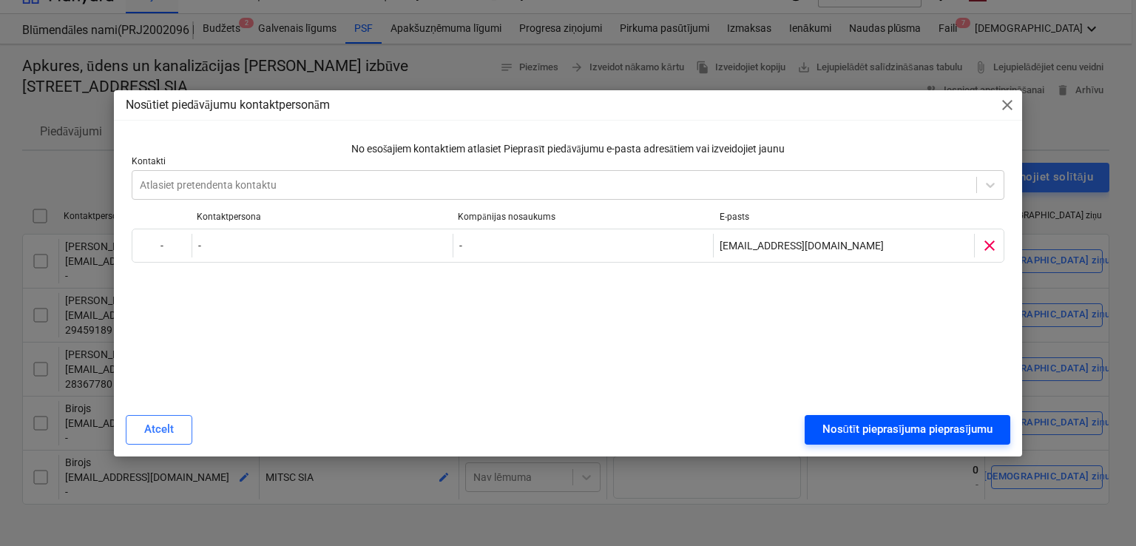
click at [894, 428] on div "Nosūtīt pieprasījuma pieprasījumu" at bounding box center [908, 428] width 171 height 19
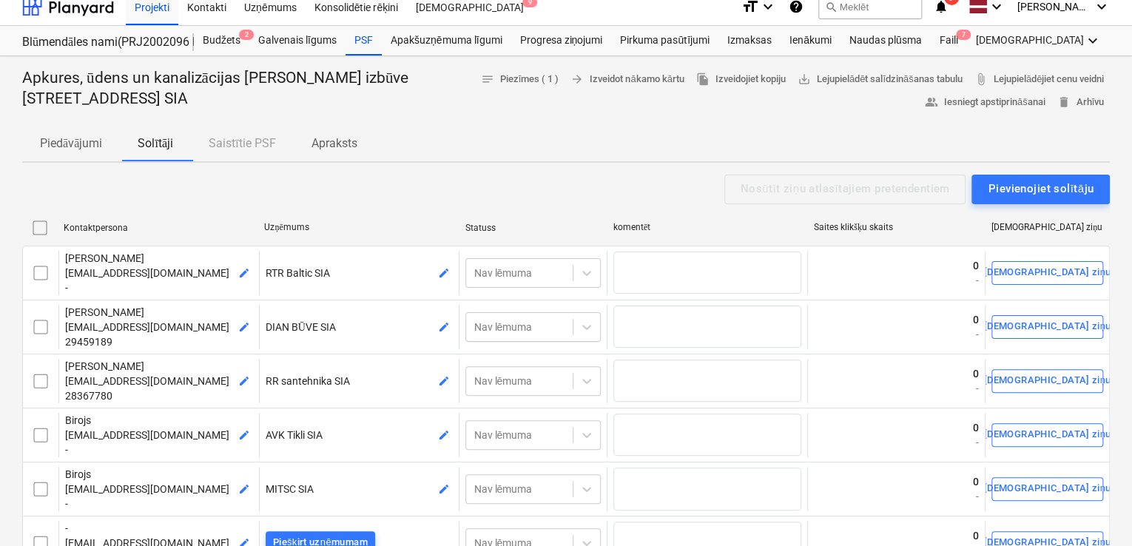
scroll to position [0, 0]
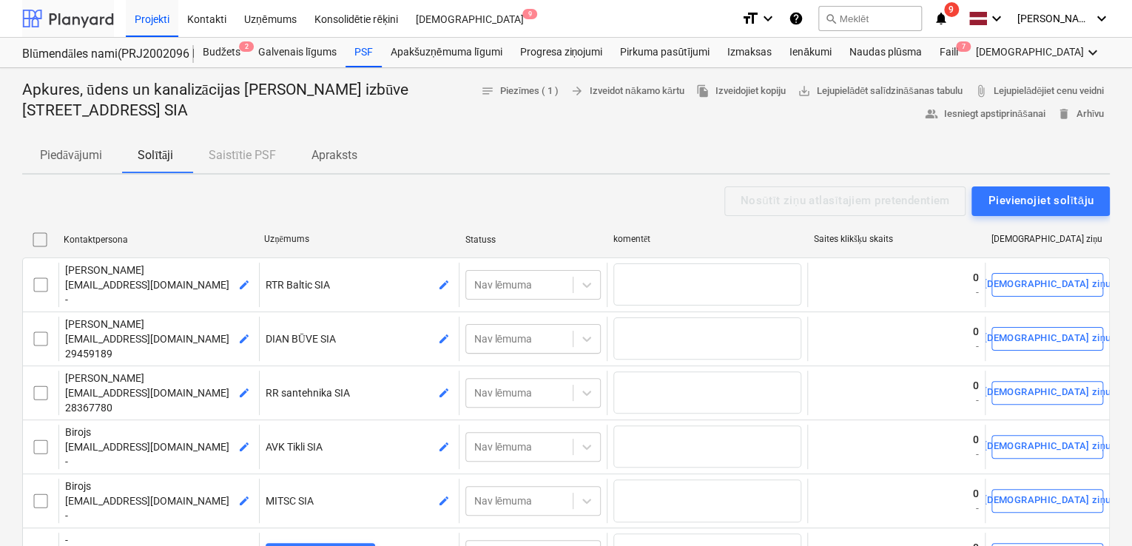
click at [80, 18] on div at bounding box center [68, 18] width 92 height 37
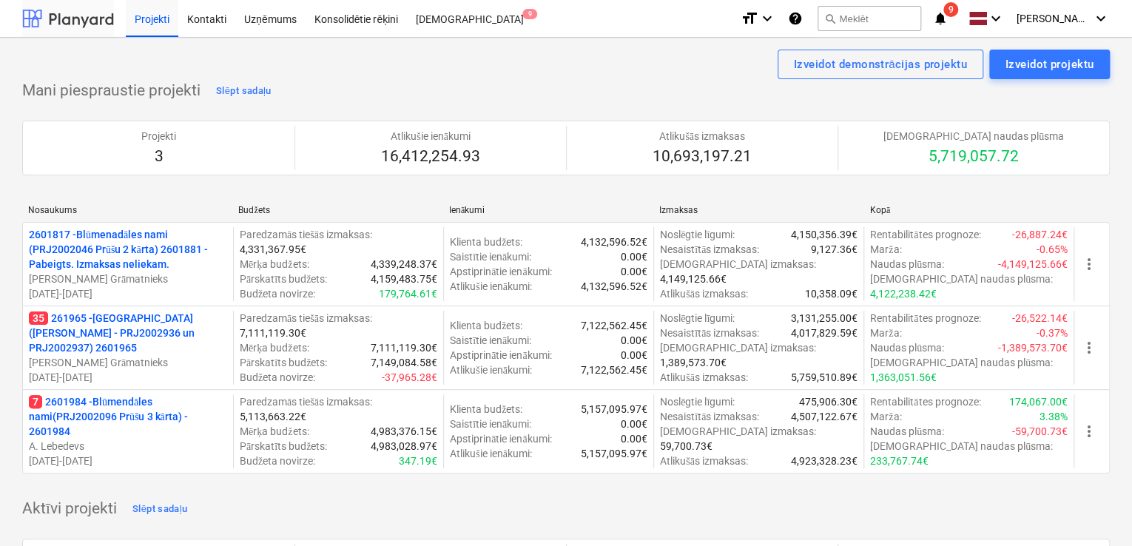
click at [84, 24] on div at bounding box center [68, 18] width 92 height 37
click at [944, 13] on icon "notifications" at bounding box center [940, 19] width 15 height 18
